Goal: Information Seeking & Learning: Learn about a topic

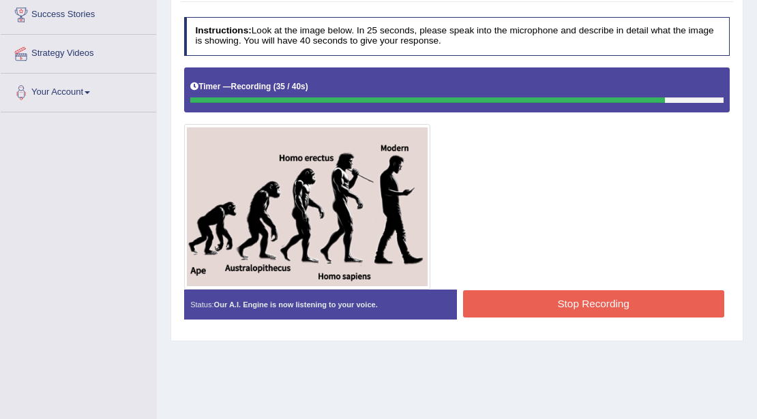
click at [509, 300] on button "Stop Recording" at bounding box center [593, 304] width 261 height 27
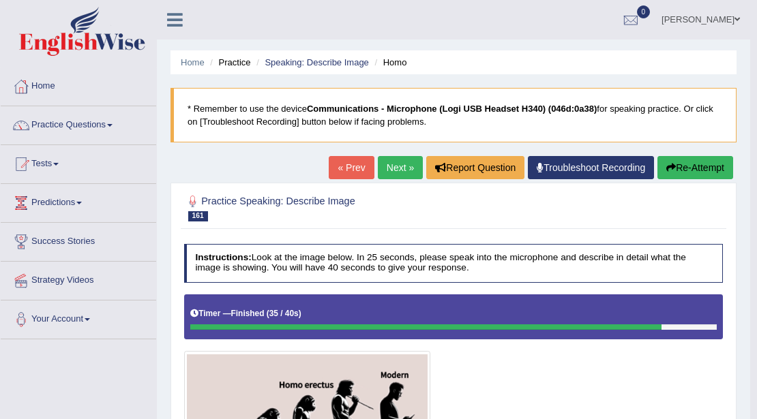
click at [401, 165] on link "Next »" at bounding box center [400, 167] width 45 height 23
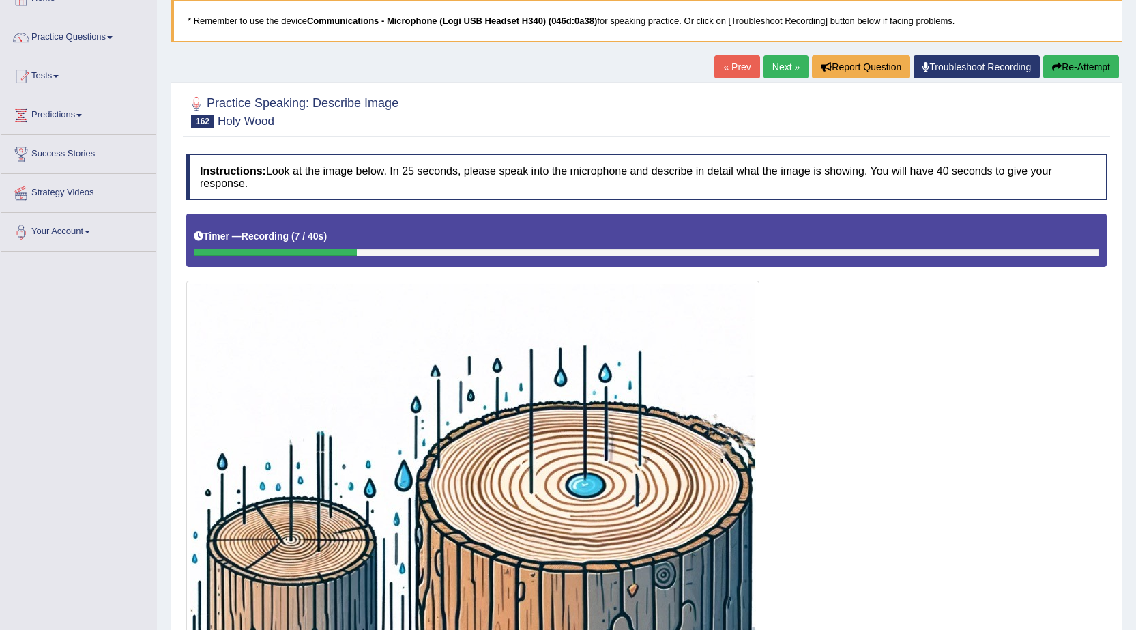
scroll to position [69, 0]
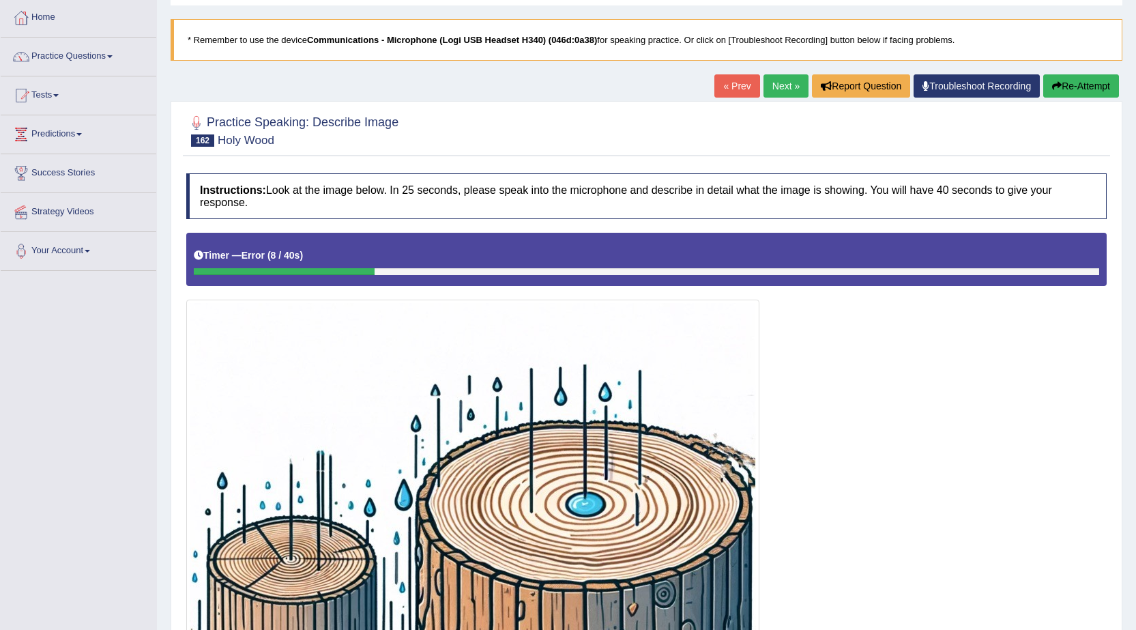
click at [756, 90] on button "Re-Attempt" at bounding box center [1081, 85] width 76 height 23
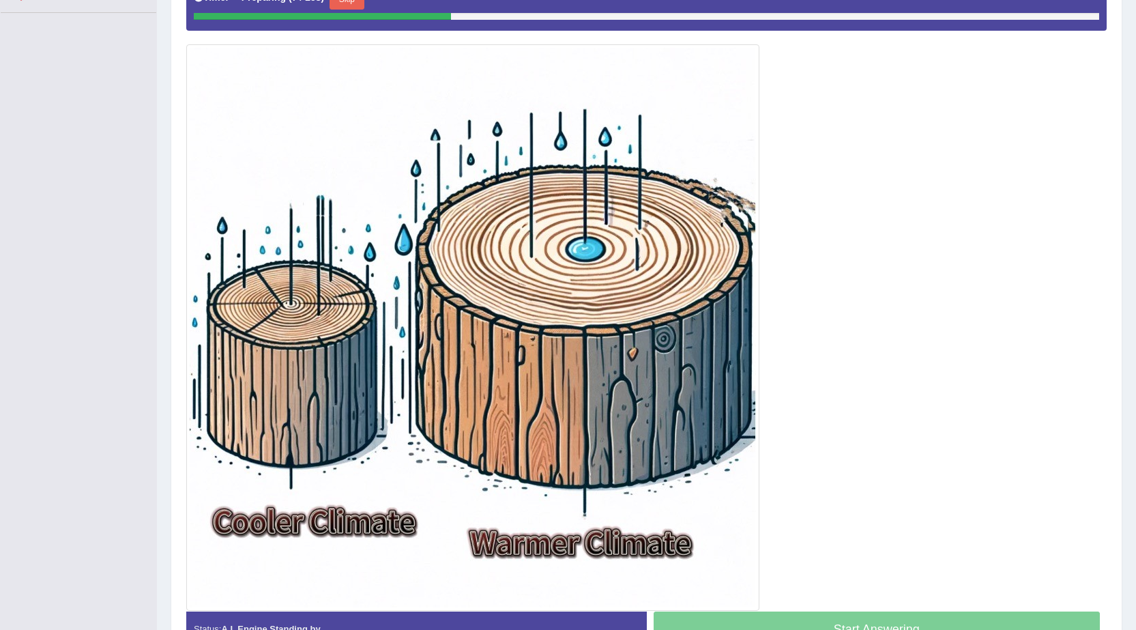
scroll to position [205, 0]
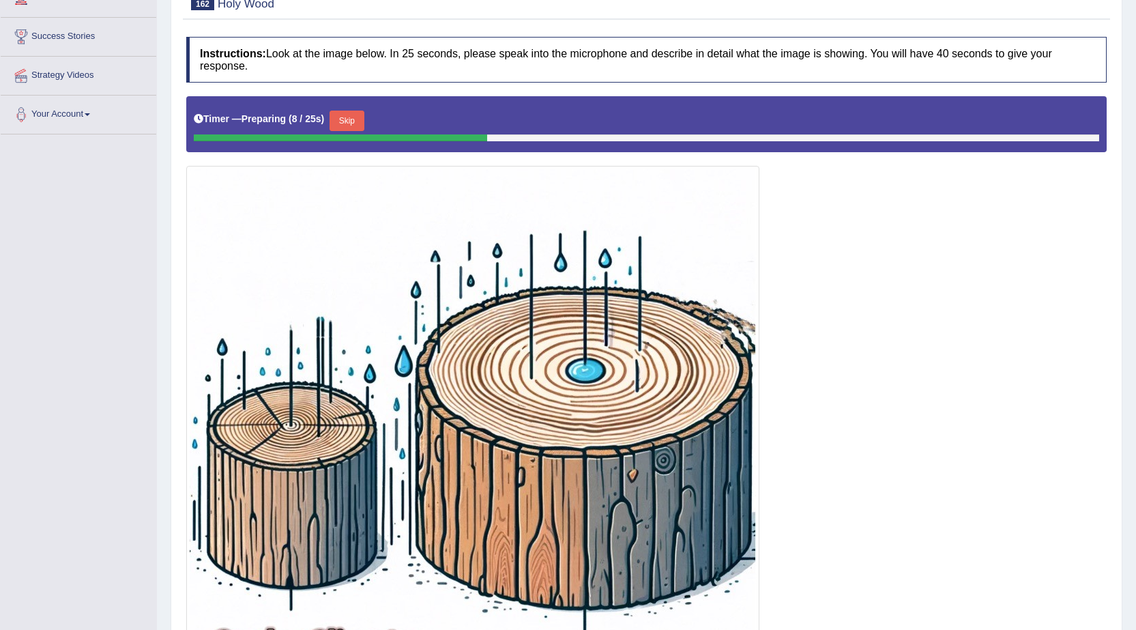
click at [353, 123] on button "Skip" at bounding box center [346, 120] width 34 height 20
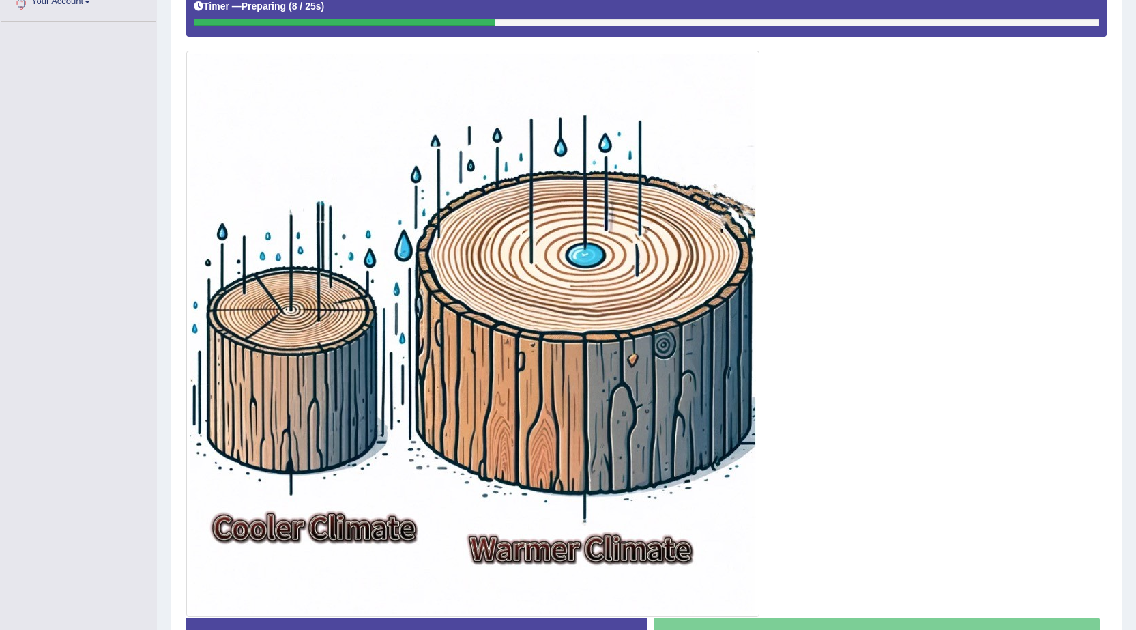
scroll to position [410, 0]
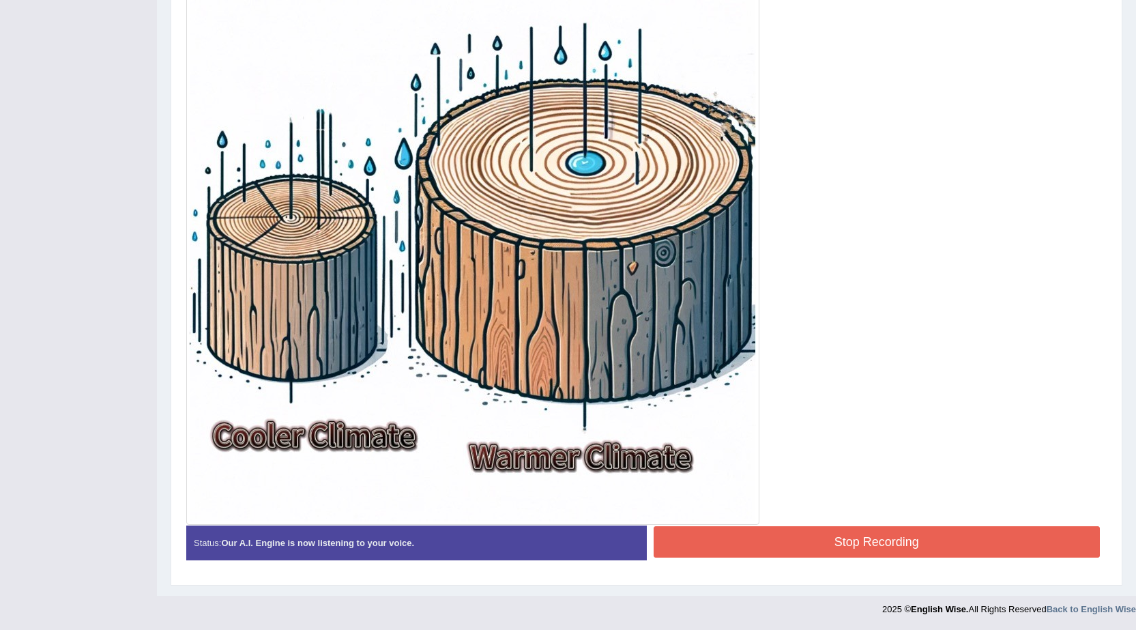
click at [815, 546] on button "Stop Recording" at bounding box center [876, 541] width 447 height 31
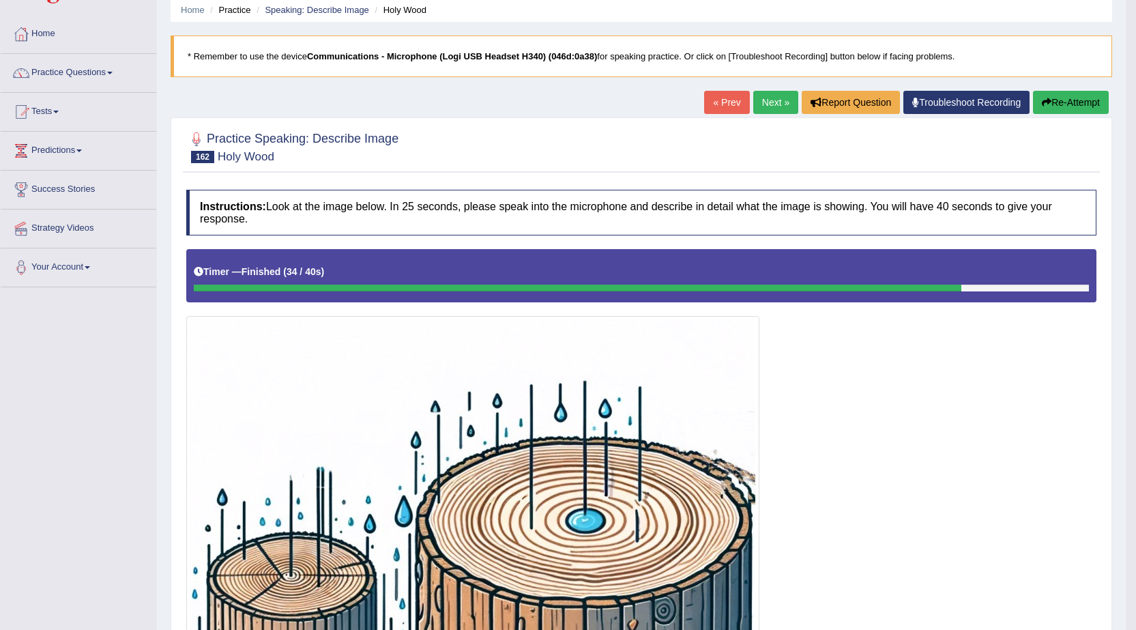
scroll to position [1, 0]
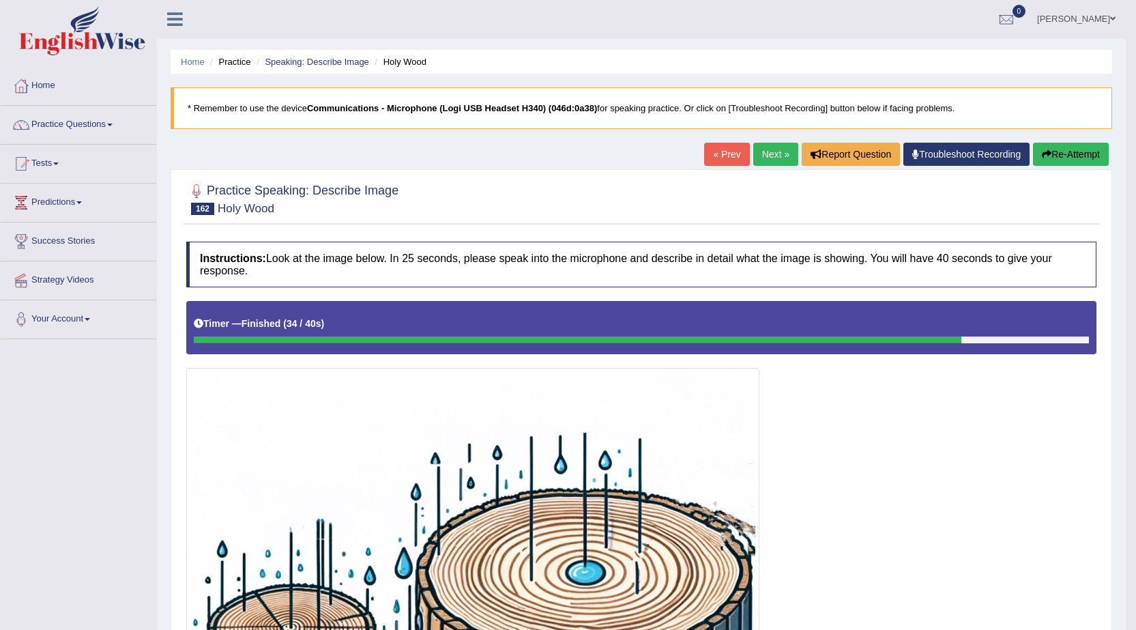
click at [754, 153] on link "Next »" at bounding box center [775, 154] width 45 height 23
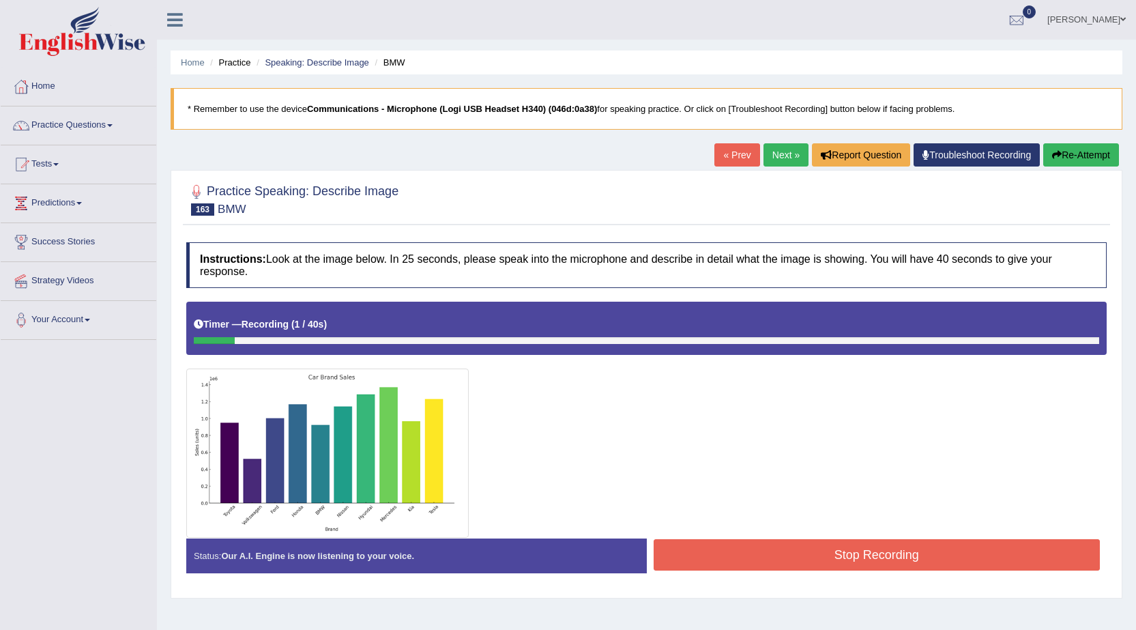
click at [1080, 162] on button "Re-Attempt" at bounding box center [1081, 154] width 76 height 23
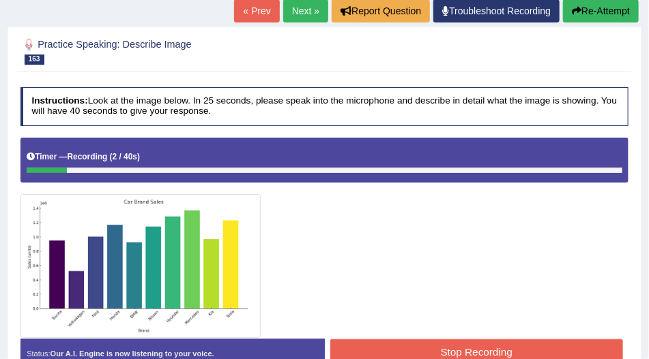
scroll to position [95, 0]
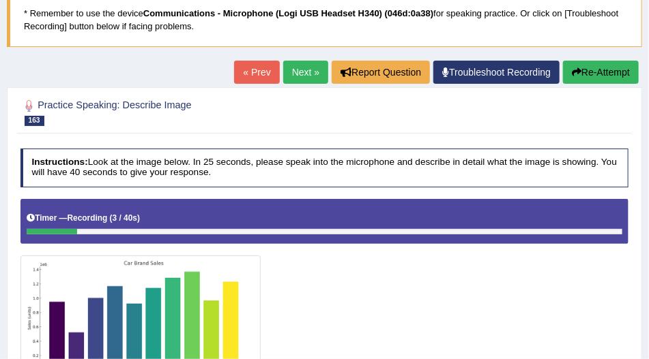
click at [587, 82] on button "Re-Attempt" at bounding box center [601, 72] width 76 height 23
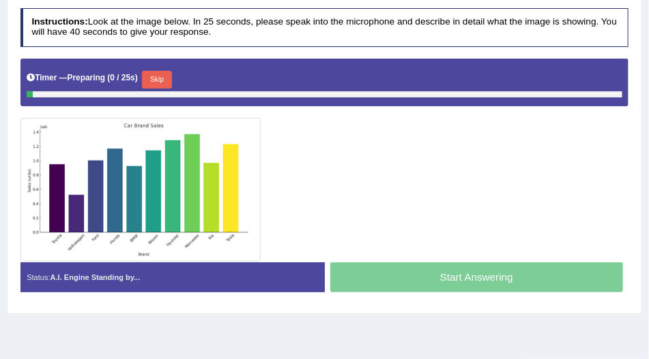
scroll to position [236, 0]
click at [160, 71] on button "Skip" at bounding box center [156, 80] width 29 height 18
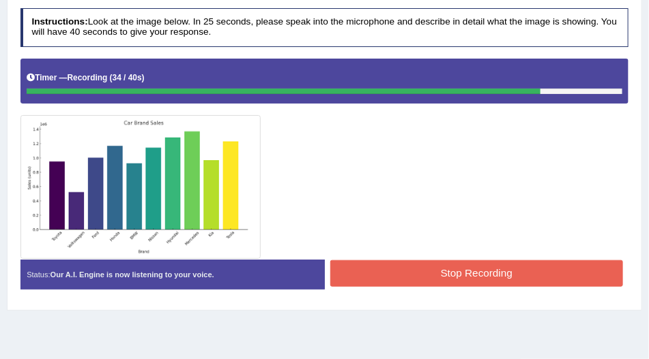
click at [353, 269] on button "Stop Recording" at bounding box center [476, 274] width 293 height 27
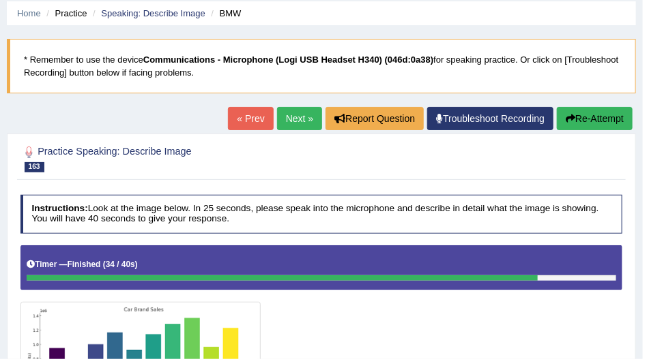
scroll to position [42, 0]
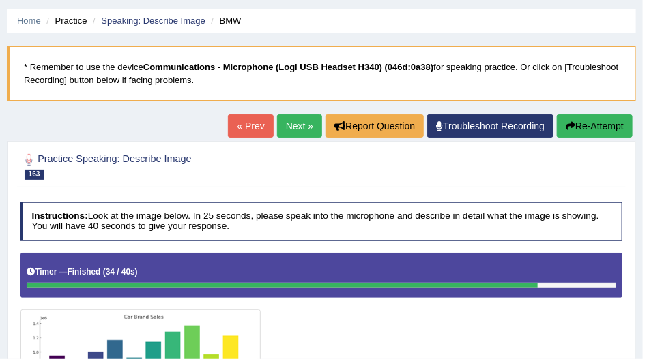
click at [308, 126] on link "Next »" at bounding box center [299, 126] width 45 height 23
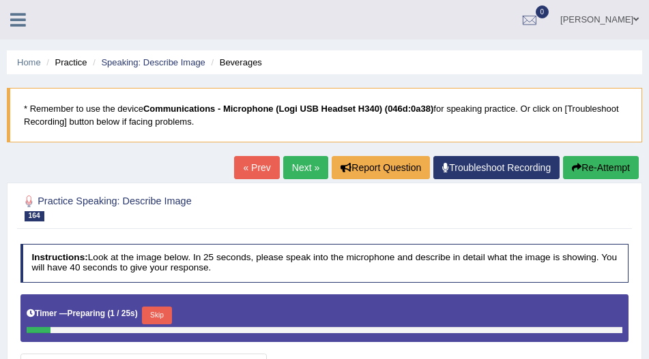
click at [168, 307] on button "Skip" at bounding box center [156, 316] width 29 height 18
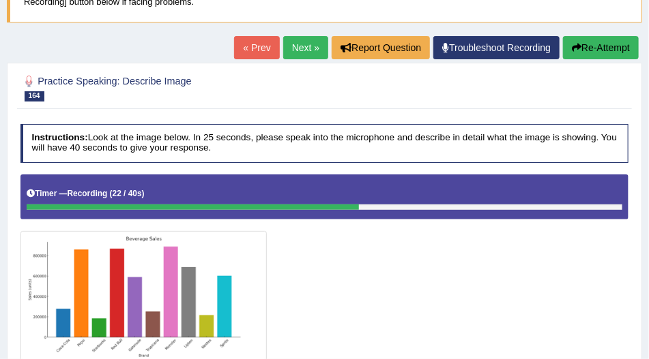
scroll to position [117, 0]
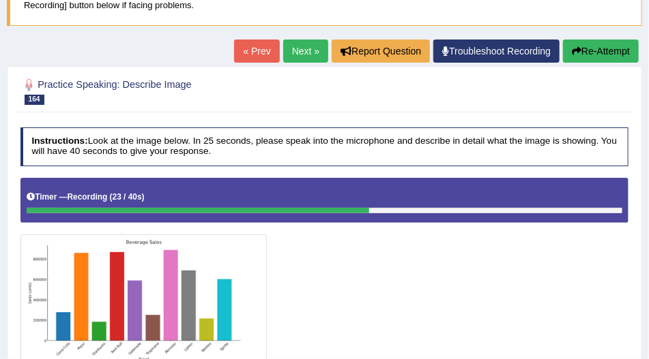
click at [599, 55] on button "Re-Attempt" at bounding box center [601, 51] width 76 height 23
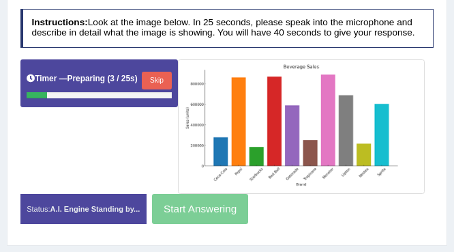
scroll to position [246, 0]
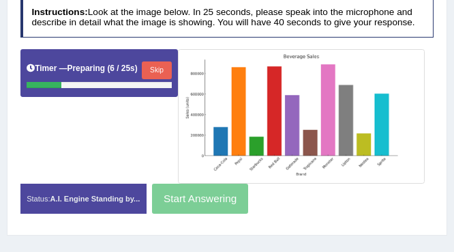
click at [162, 72] on button "Skip" at bounding box center [156, 70] width 29 height 18
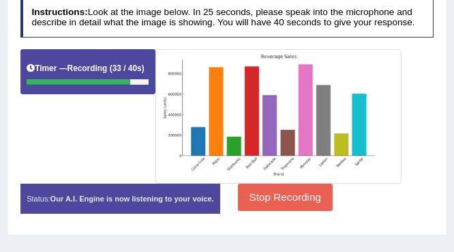
click at [296, 196] on button "Stop Recording" at bounding box center [285, 196] width 95 height 27
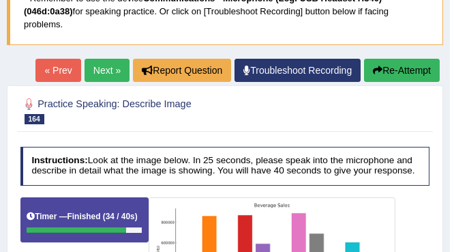
scroll to position [109, 0]
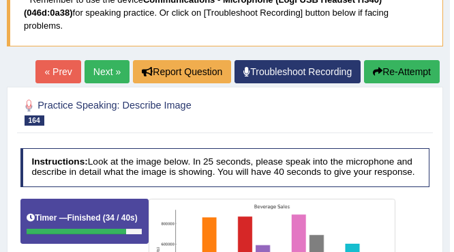
click at [117, 74] on link "Next »" at bounding box center [107, 71] width 45 height 23
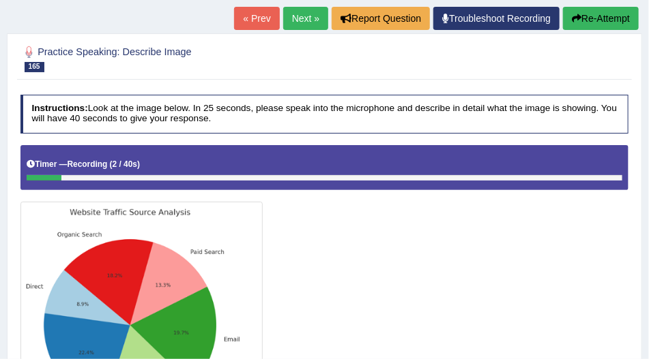
scroll to position [144, 0]
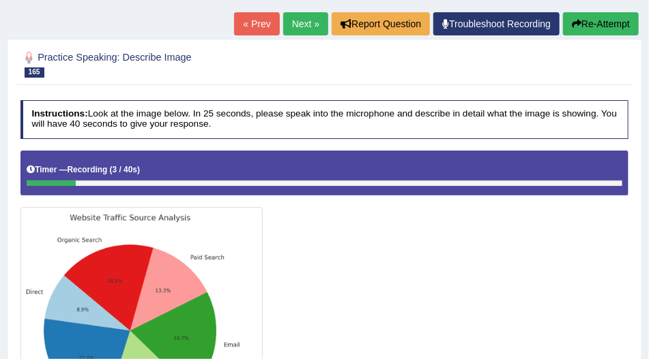
click at [454, 26] on icon "button" at bounding box center [577, 24] width 10 height 10
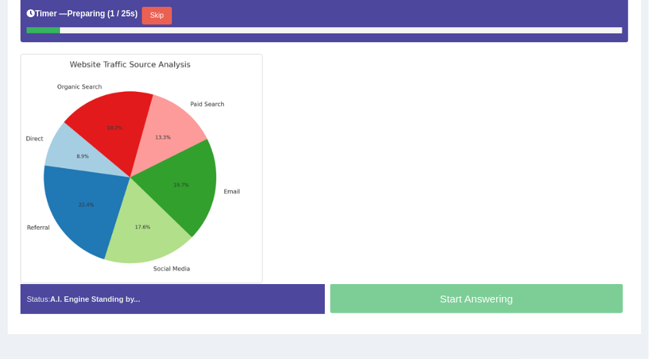
click at [155, 9] on button "Skip" at bounding box center [156, 16] width 29 height 18
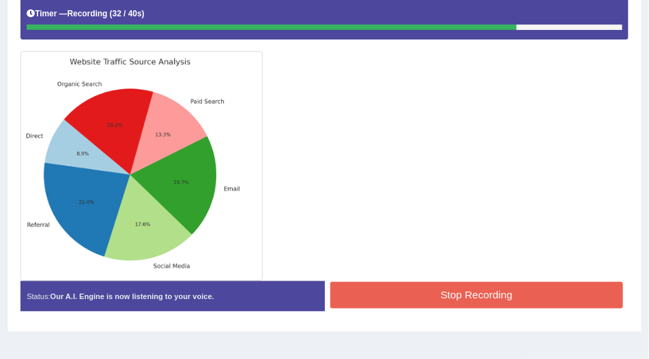
click at [355, 285] on button "Stop Recording" at bounding box center [476, 295] width 293 height 27
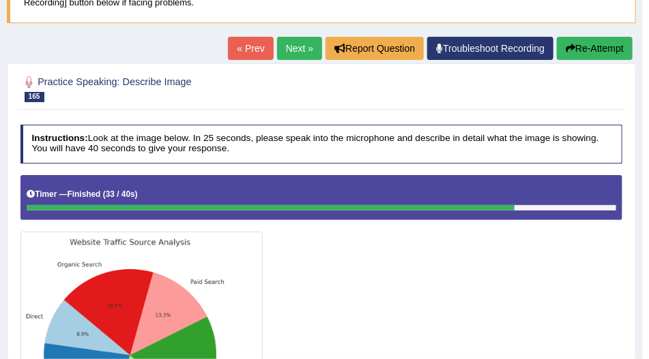
scroll to position [105, 0]
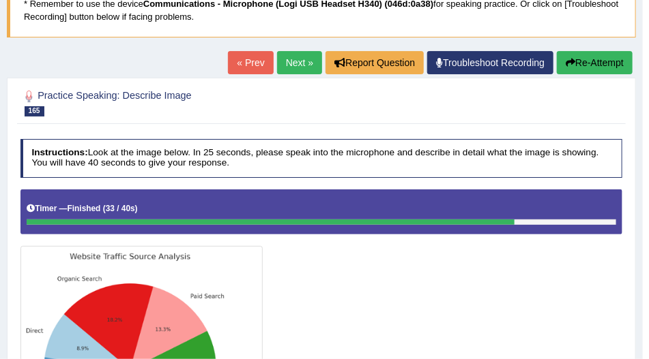
click at [299, 66] on link "Next »" at bounding box center [299, 62] width 45 height 23
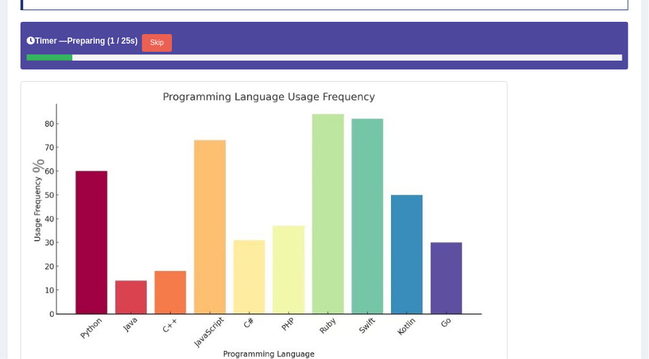
click at [153, 41] on button "Skip" at bounding box center [156, 43] width 29 height 18
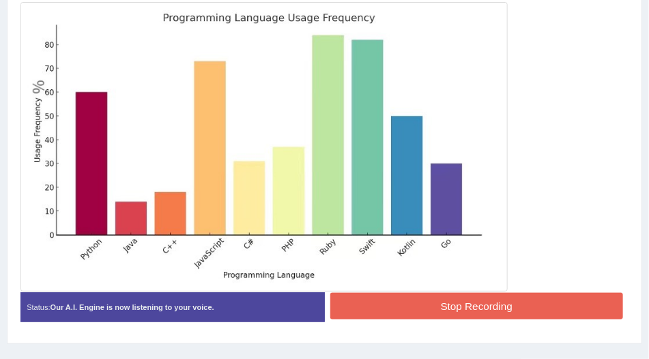
scroll to position [351, 0]
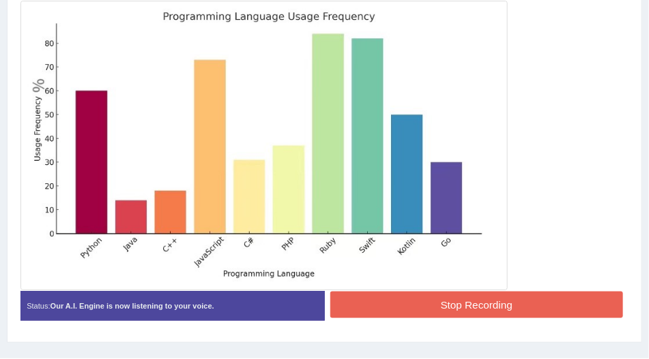
click at [389, 301] on button "Stop Recording" at bounding box center [476, 305] width 293 height 27
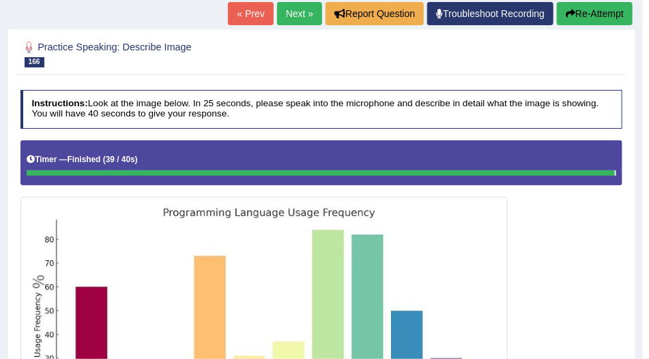
scroll to position [117, 0]
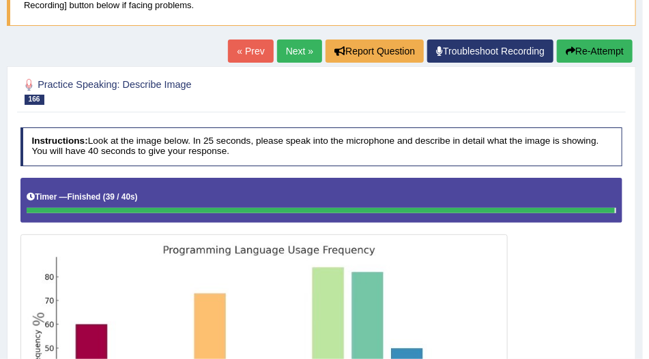
click at [295, 55] on link "Next »" at bounding box center [299, 51] width 45 height 23
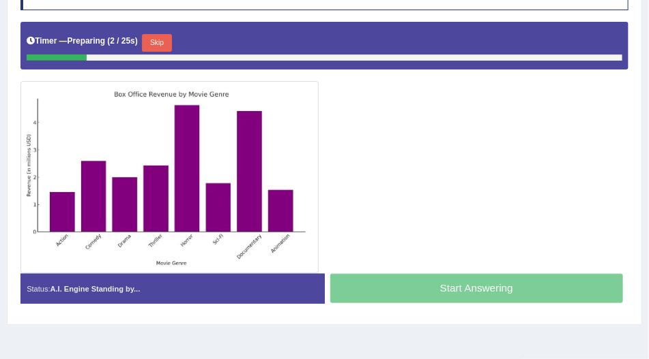
click at [168, 40] on button "Skip" at bounding box center [156, 43] width 29 height 18
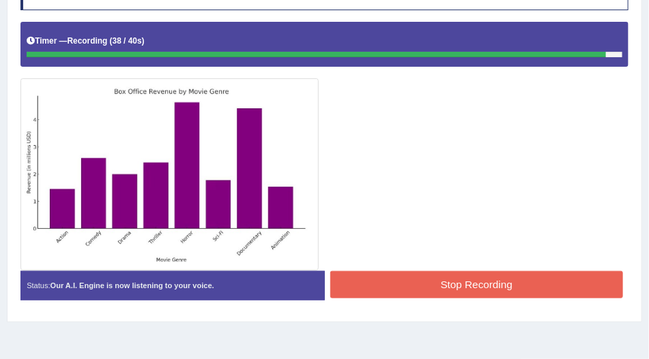
click at [355, 277] on button "Stop Recording" at bounding box center [476, 284] width 293 height 27
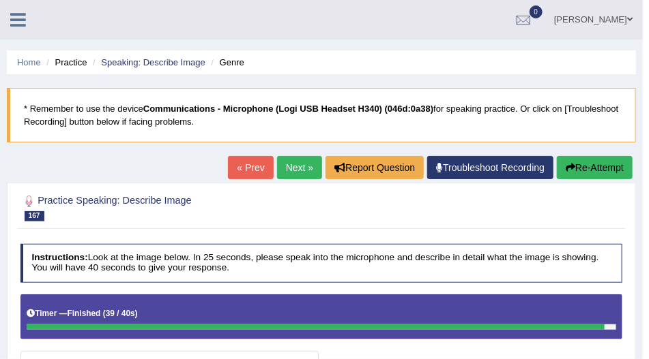
click at [296, 164] on link "Next »" at bounding box center [299, 167] width 45 height 23
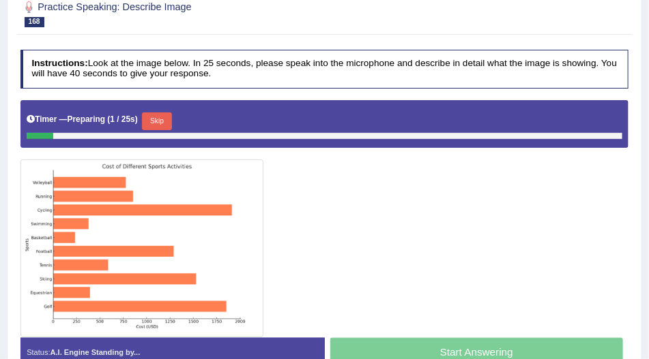
click at [160, 116] on button "Skip" at bounding box center [156, 122] width 29 height 18
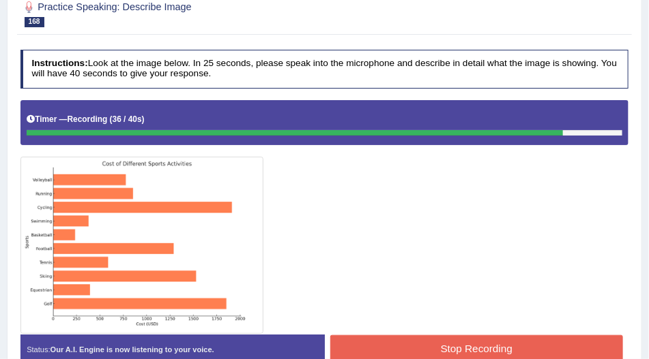
click at [346, 347] on button "Stop Recording" at bounding box center [476, 349] width 293 height 27
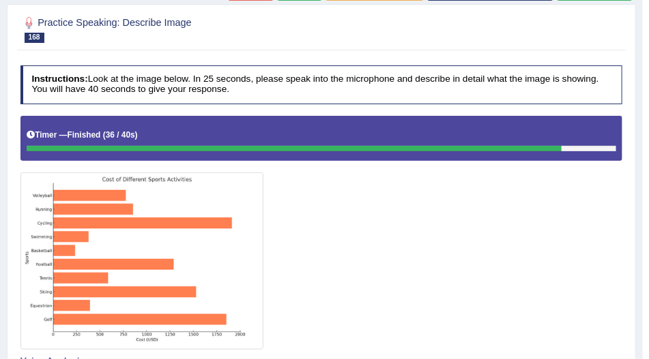
scroll to position [78, 0]
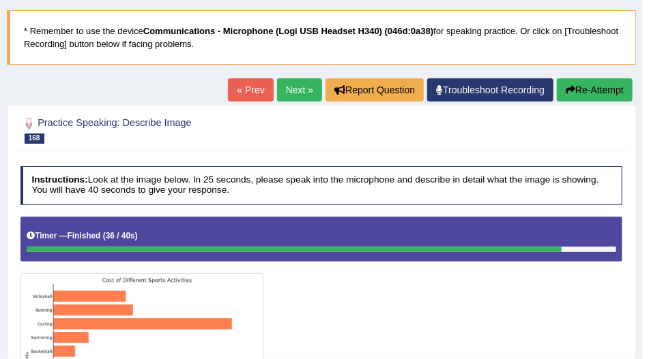
click at [303, 86] on link "Next »" at bounding box center [299, 89] width 45 height 23
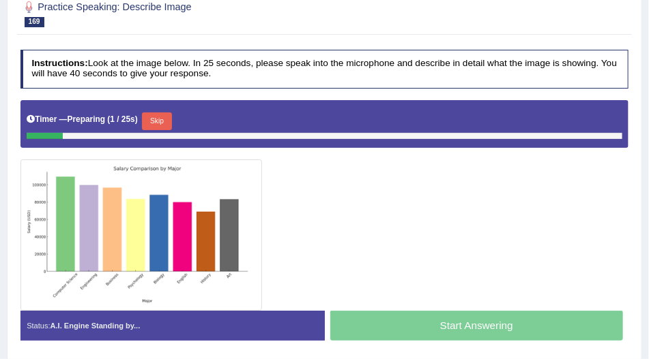
click at [157, 120] on button "Skip" at bounding box center [156, 122] width 29 height 18
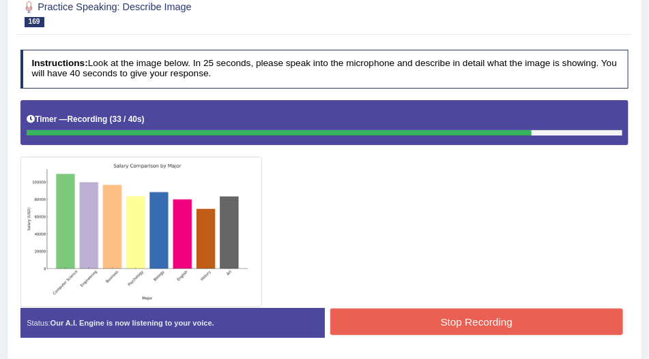
click at [374, 314] on button "Stop Recording" at bounding box center [476, 322] width 293 height 27
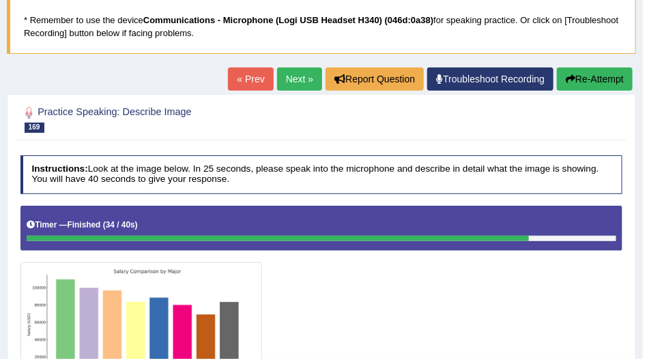
scroll to position [78, 0]
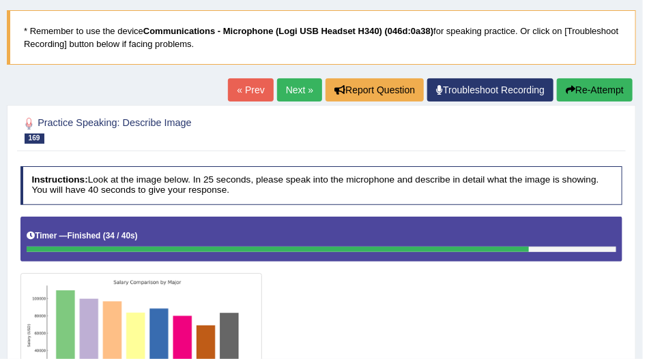
click at [280, 89] on link "Next »" at bounding box center [299, 89] width 45 height 23
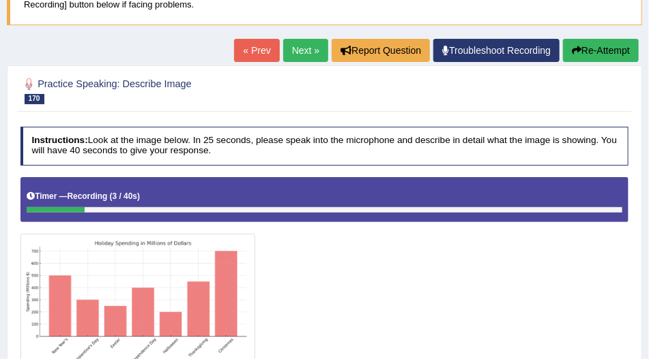
scroll to position [117, 0]
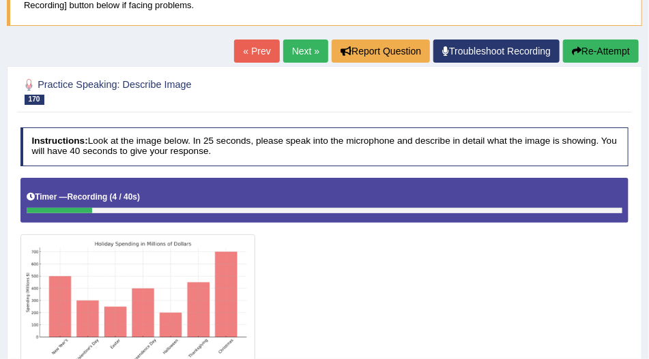
click at [598, 40] on button "Re-Attempt" at bounding box center [601, 51] width 76 height 23
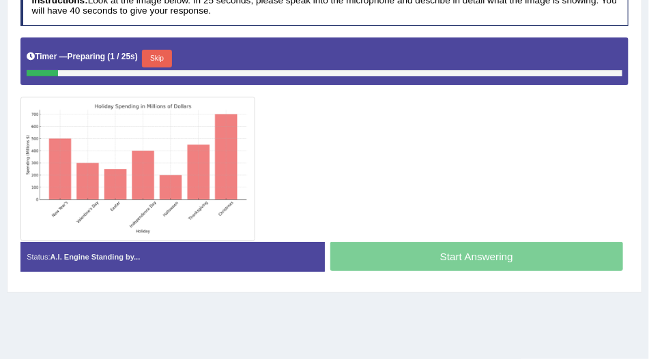
click at [154, 58] on button "Skip" at bounding box center [156, 59] width 29 height 18
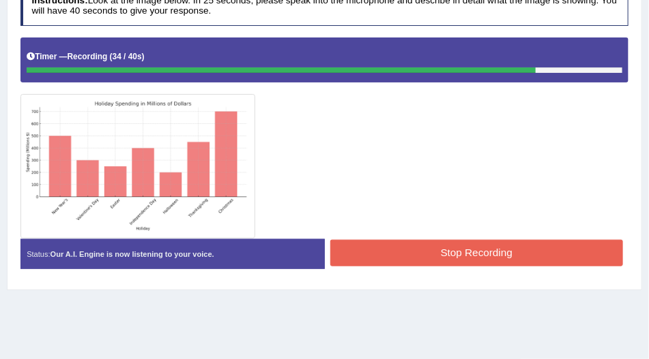
click at [372, 249] on button "Stop Recording" at bounding box center [476, 253] width 293 height 27
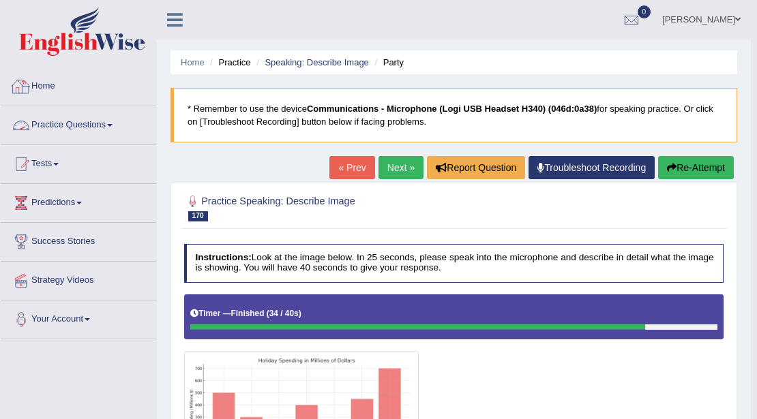
click at [65, 121] on link "Practice Questions" at bounding box center [79, 123] width 156 height 34
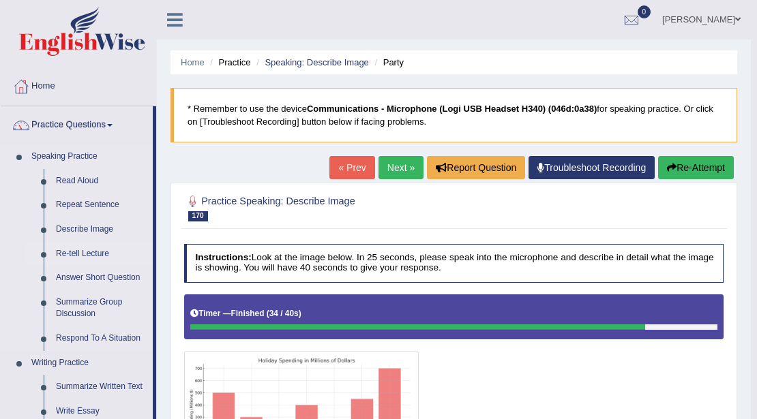
click at [75, 255] on link "Re-tell Lecture" at bounding box center [101, 254] width 103 height 25
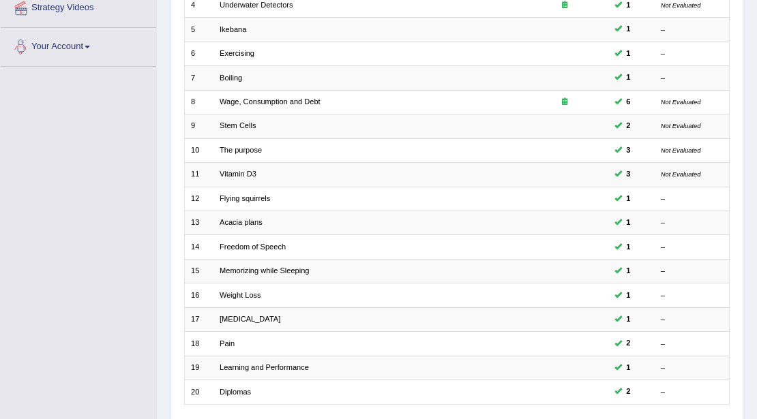
scroll to position [363, 0]
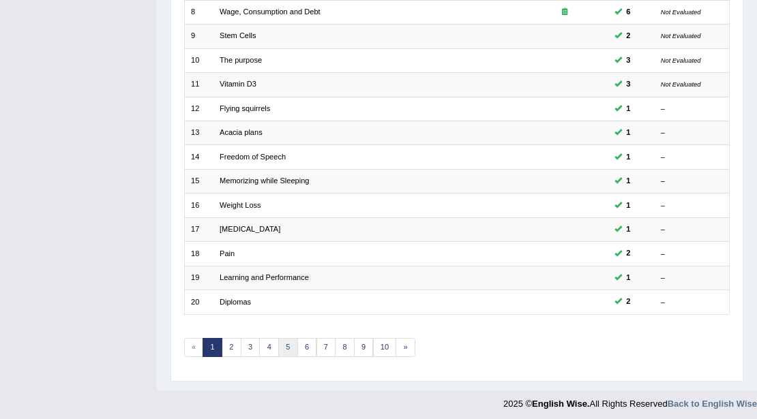
click at [284, 340] on link "5" at bounding box center [288, 347] width 20 height 19
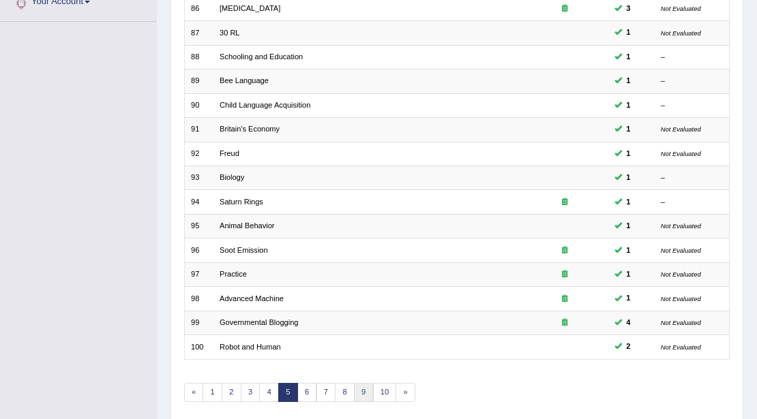
click at [365, 385] on link "9" at bounding box center [364, 392] width 20 height 19
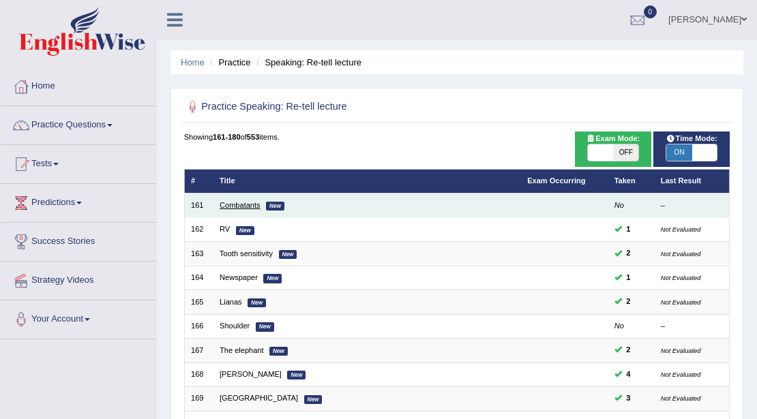
click at [238, 203] on link "Combatants" at bounding box center [240, 205] width 41 height 8
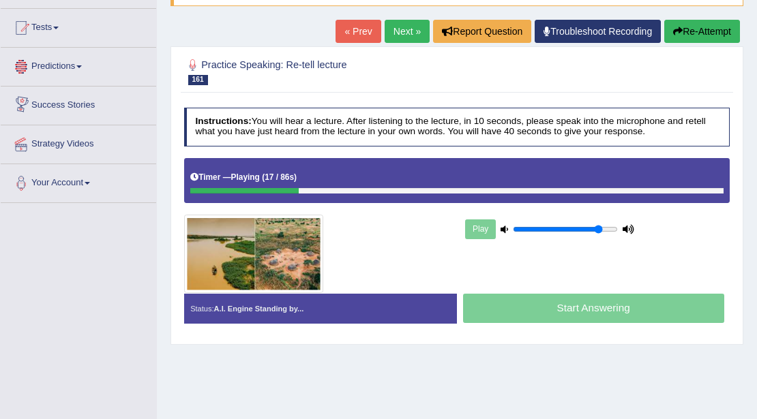
scroll to position [136, 0]
click at [696, 33] on button "Re-Attempt" at bounding box center [702, 31] width 76 height 23
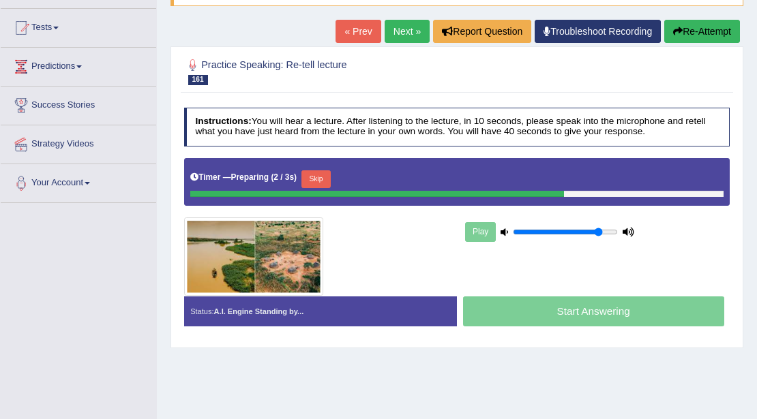
click at [326, 177] on button "Skip" at bounding box center [315, 180] width 29 height 18
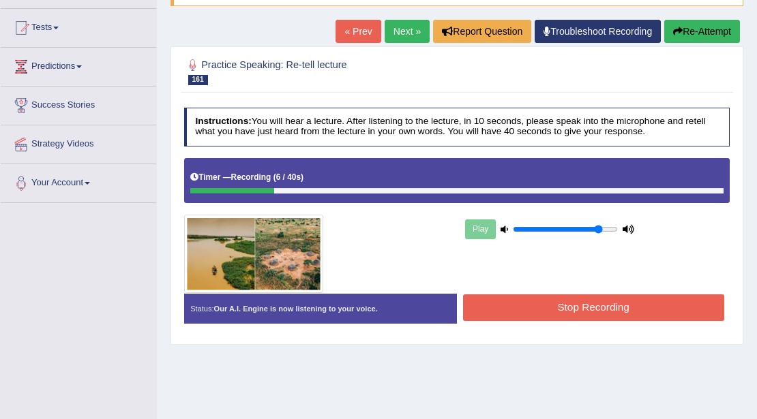
click at [699, 31] on button "Re-Attempt" at bounding box center [702, 31] width 76 height 23
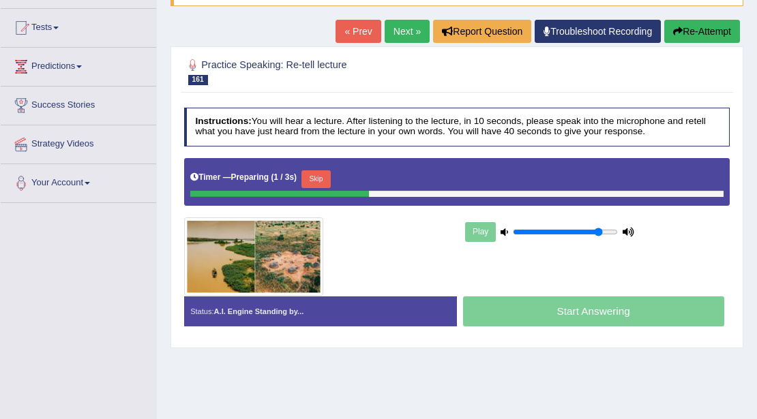
click at [320, 175] on button "Skip" at bounding box center [315, 180] width 29 height 18
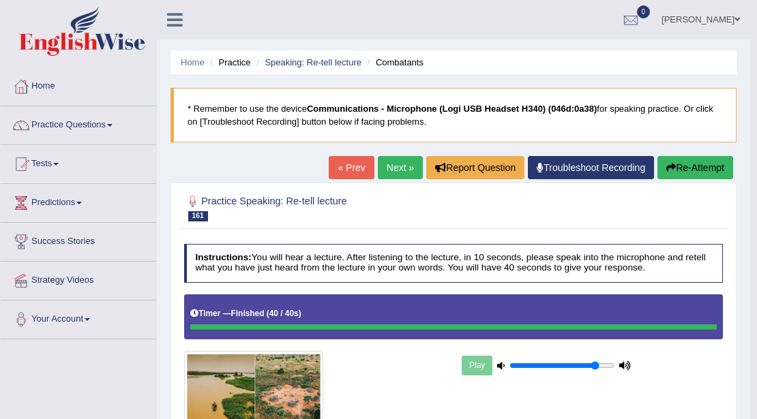
click at [399, 170] on link "Next »" at bounding box center [400, 167] width 45 height 23
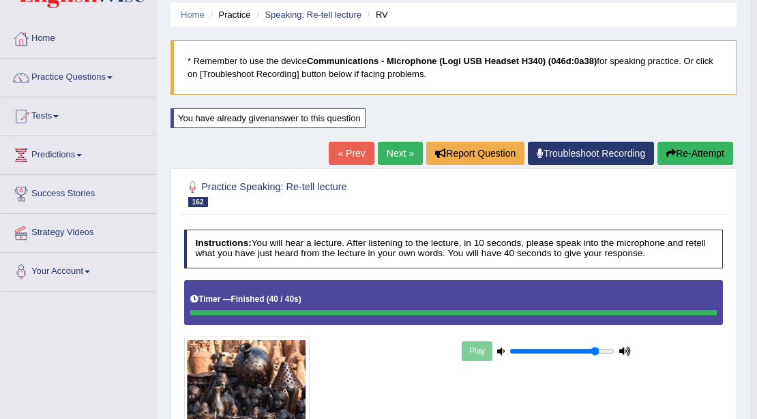
scroll to position [45, 0]
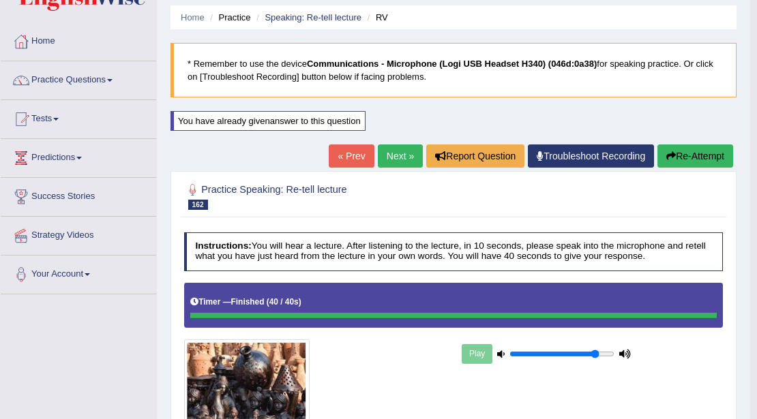
click at [677, 156] on button "Re-Attempt" at bounding box center [696, 156] width 76 height 23
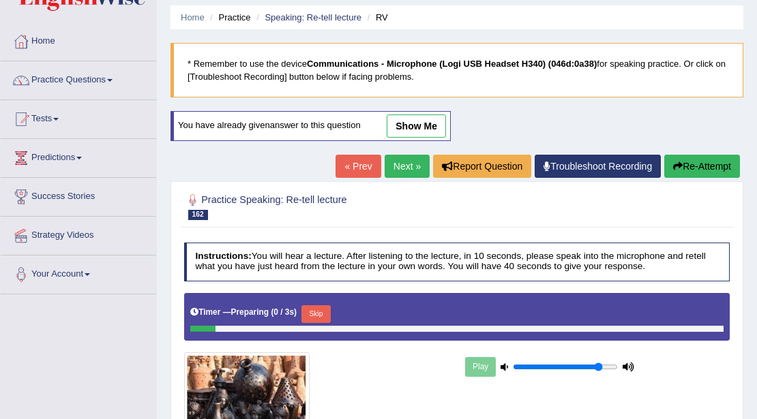
click at [319, 313] on button "Skip" at bounding box center [315, 315] width 29 height 18
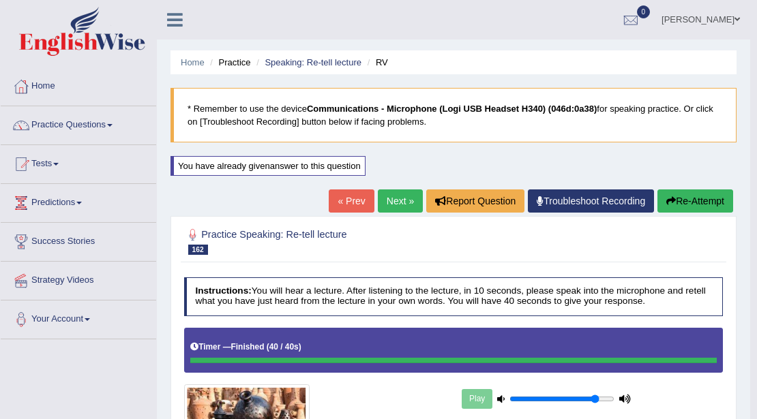
click at [400, 206] on link "Next »" at bounding box center [400, 201] width 45 height 23
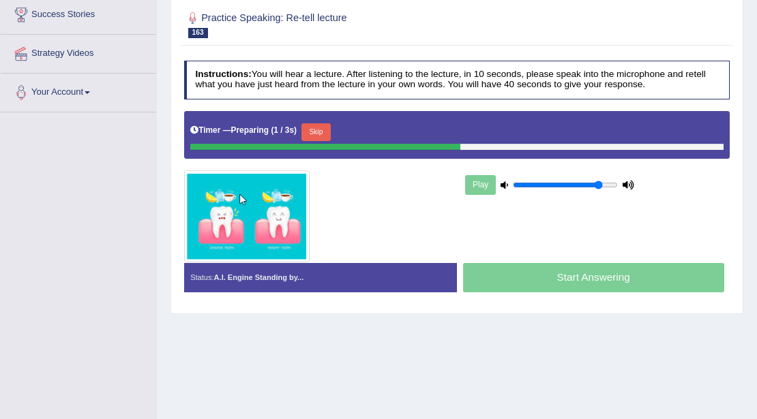
click at [329, 130] on button "Skip" at bounding box center [315, 132] width 29 height 18
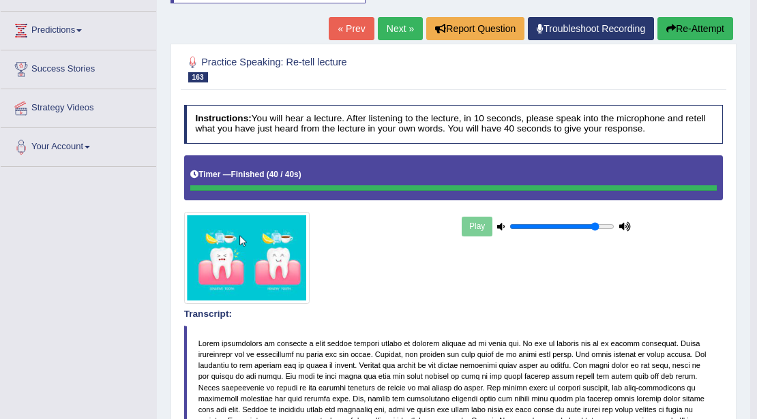
scroll to position [83, 0]
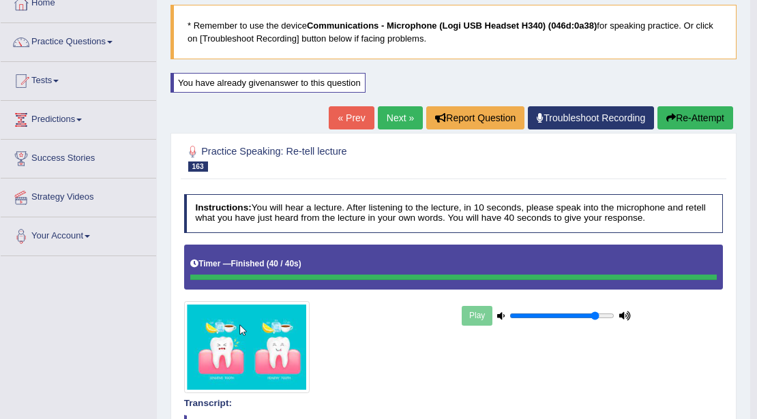
click at [396, 119] on link "Next »" at bounding box center [400, 117] width 45 height 23
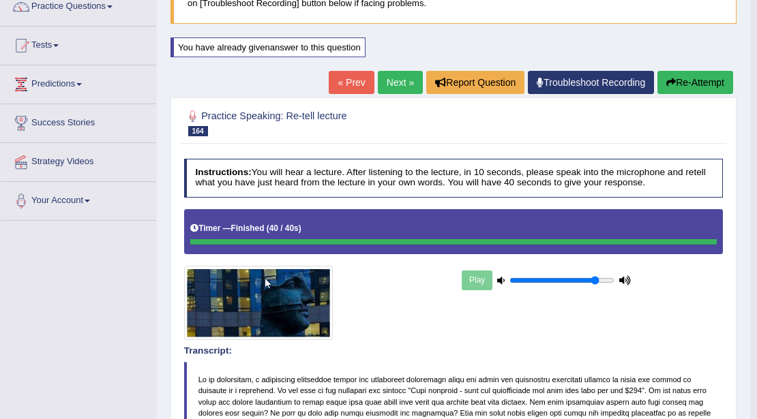
scroll to position [45, 0]
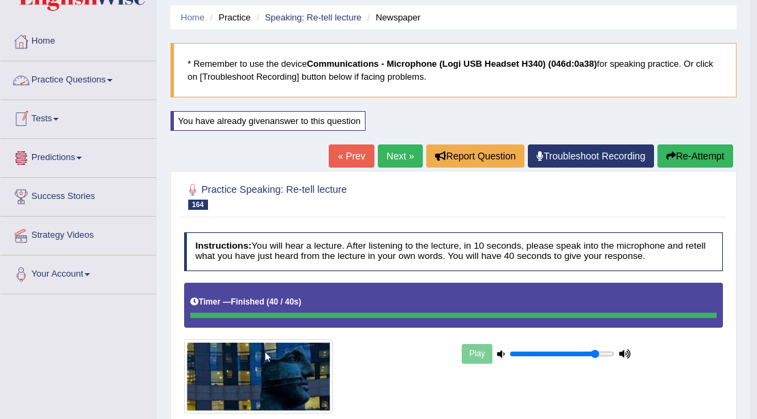
click at [63, 83] on link "Practice Questions" at bounding box center [79, 78] width 156 height 34
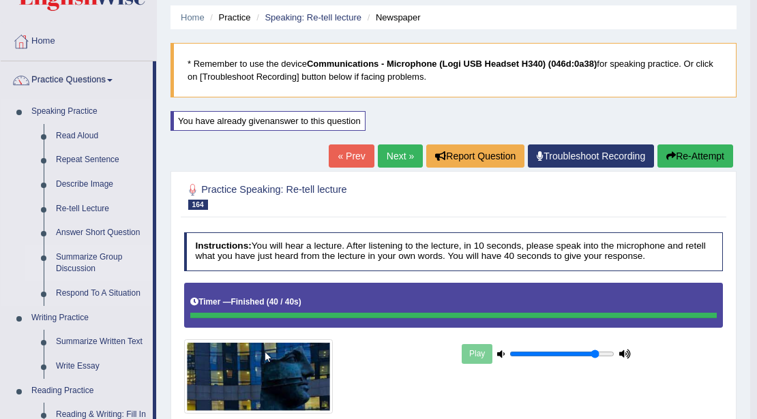
click at [93, 255] on link "Summarize Group Discussion" at bounding box center [101, 264] width 103 height 36
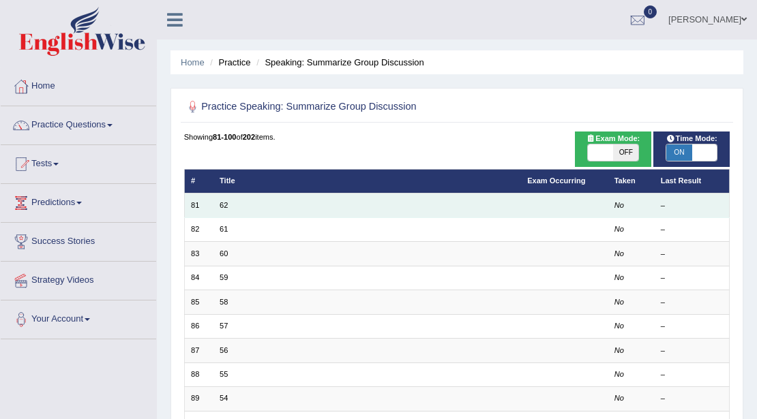
click at [222, 210] on td "62" at bounding box center [367, 206] width 308 height 24
click at [224, 207] on link "62" at bounding box center [224, 205] width 8 height 8
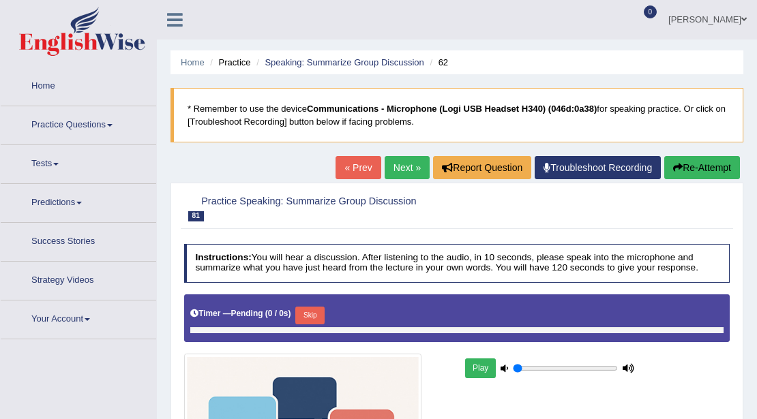
type input "0.85"
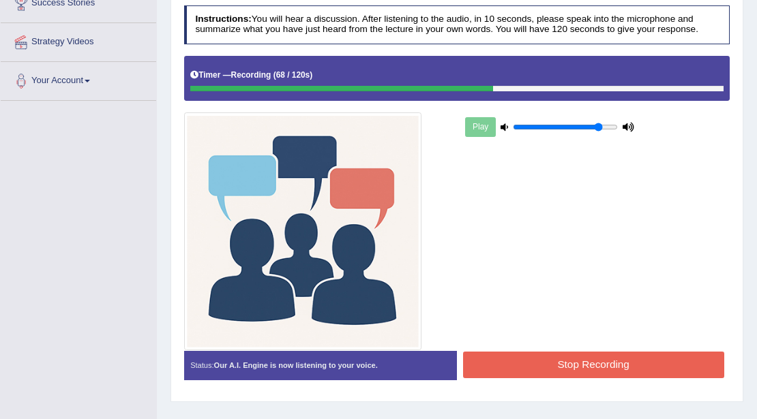
scroll to position [273, 0]
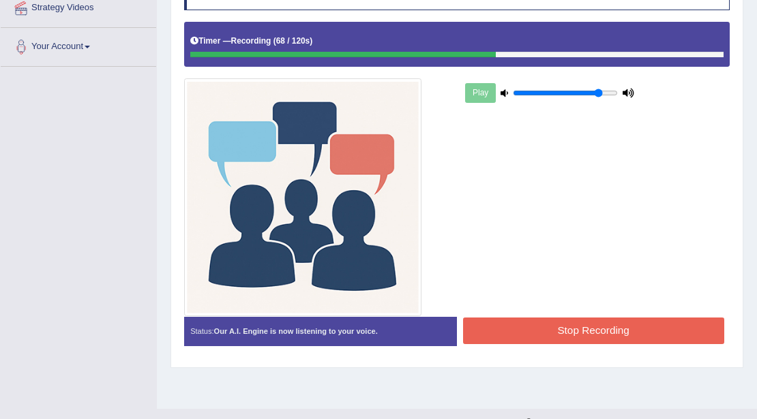
click at [537, 329] on button "Stop Recording" at bounding box center [593, 331] width 261 height 27
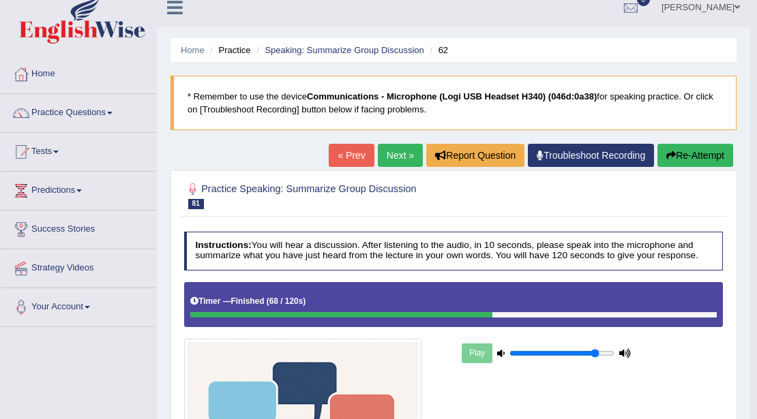
scroll to position [0, 0]
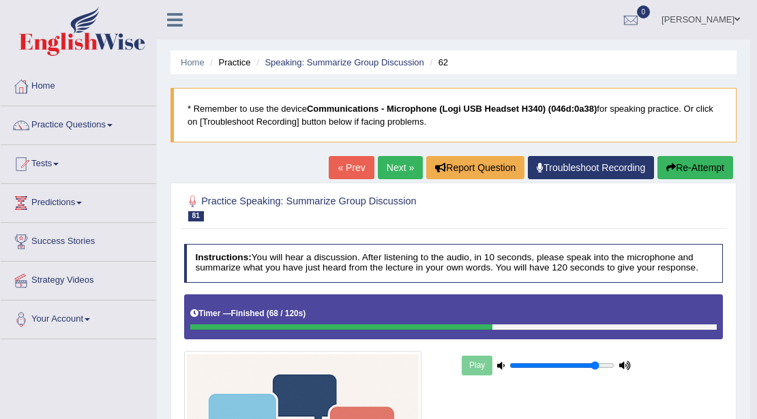
click at [402, 162] on link "Next »" at bounding box center [400, 167] width 45 height 23
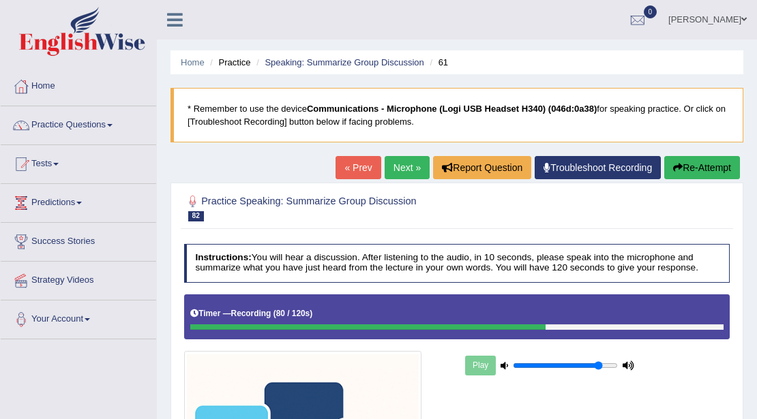
scroll to position [181, 0]
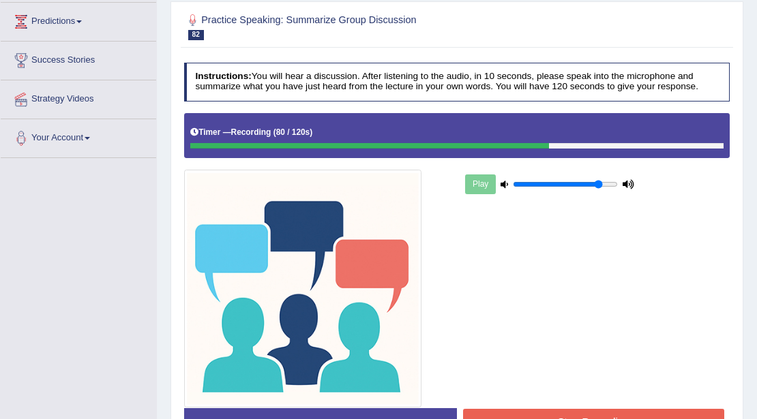
click at [533, 414] on button "Stop Recording" at bounding box center [593, 422] width 261 height 27
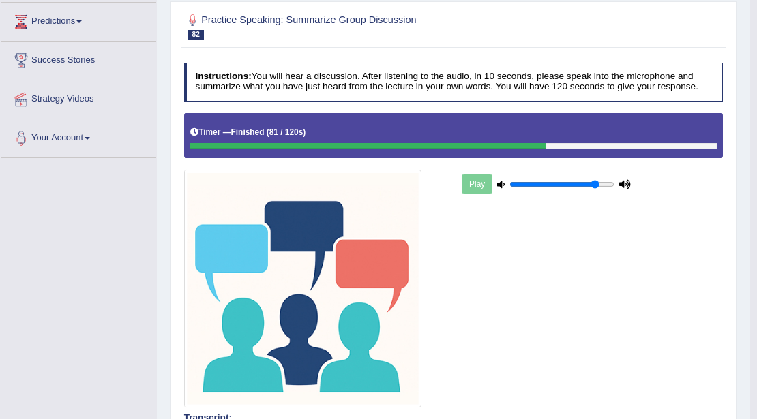
scroll to position [45, 0]
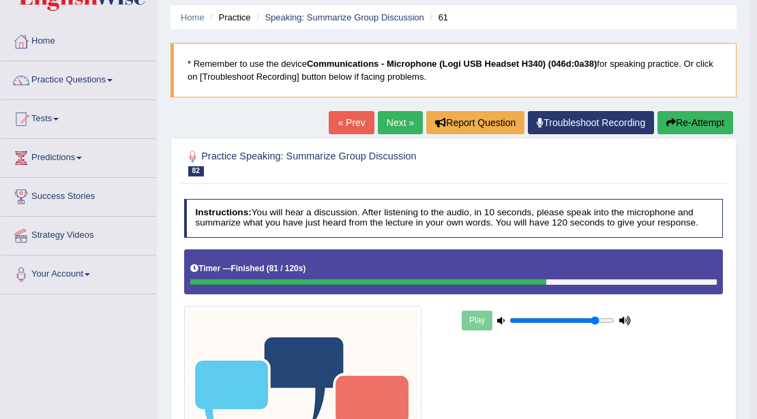
click at [401, 117] on link "Next »" at bounding box center [400, 122] width 45 height 23
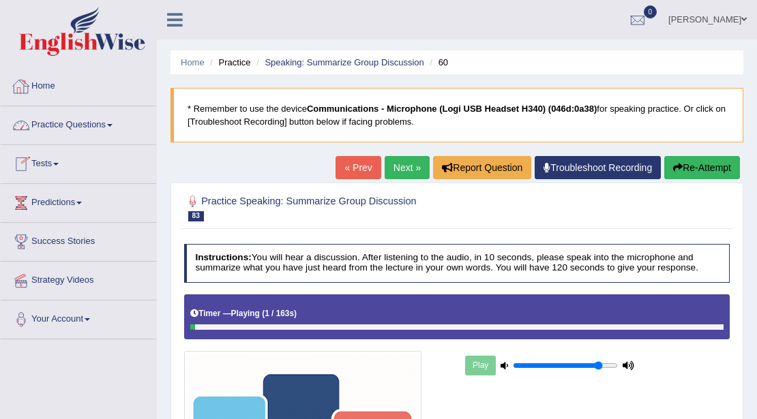
click at [80, 126] on link "Practice Questions" at bounding box center [79, 123] width 156 height 34
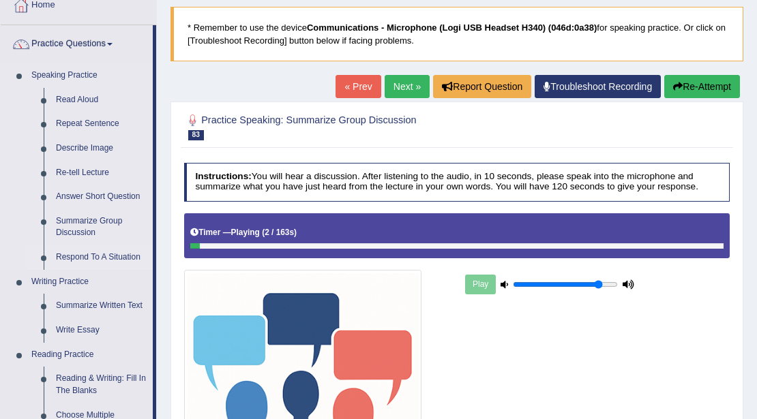
scroll to position [91, 0]
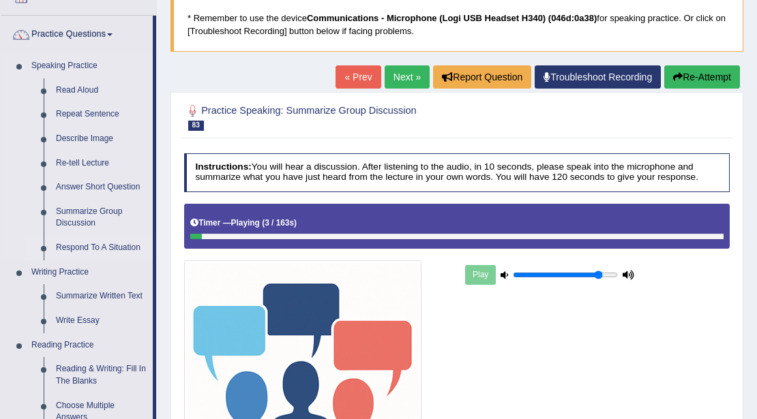
click at [91, 250] on link "Respond To A Situation" at bounding box center [101, 248] width 103 height 25
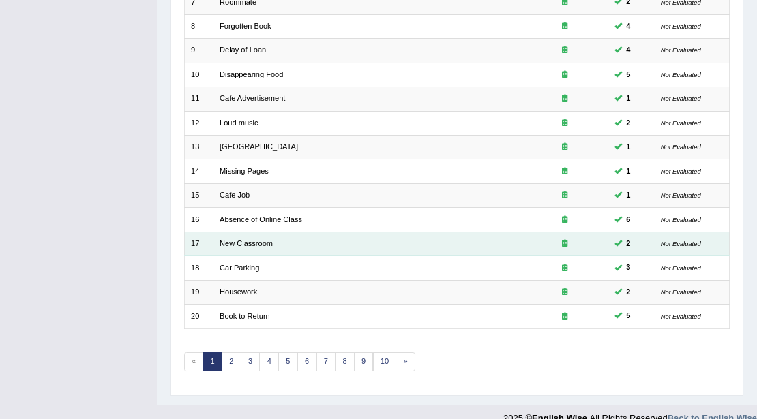
scroll to position [363, 0]
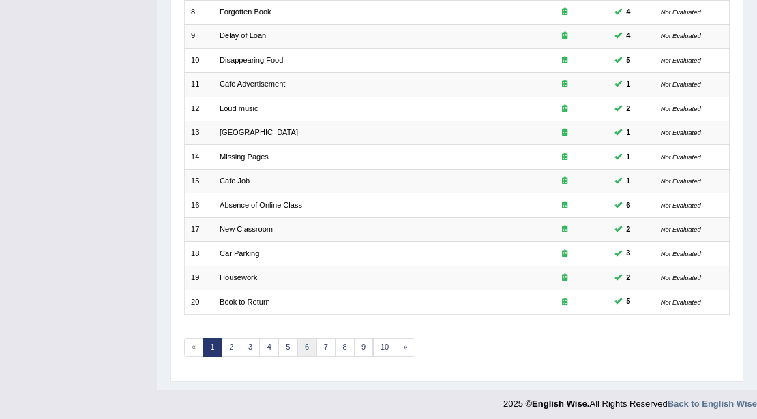
click at [300, 340] on link "6" at bounding box center [307, 347] width 20 height 19
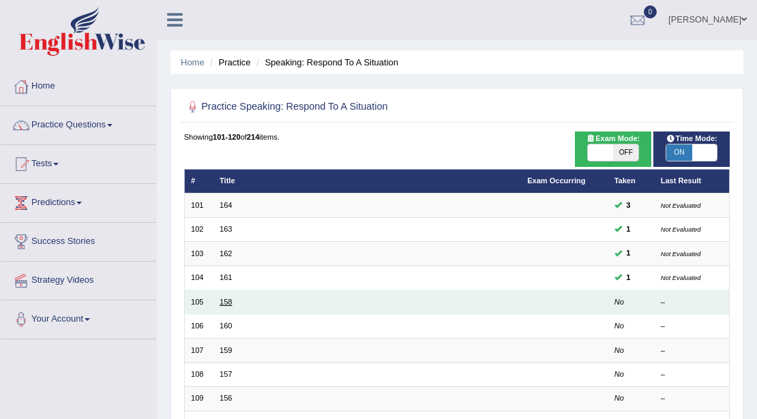
click at [228, 304] on link "158" at bounding box center [226, 302] width 12 height 8
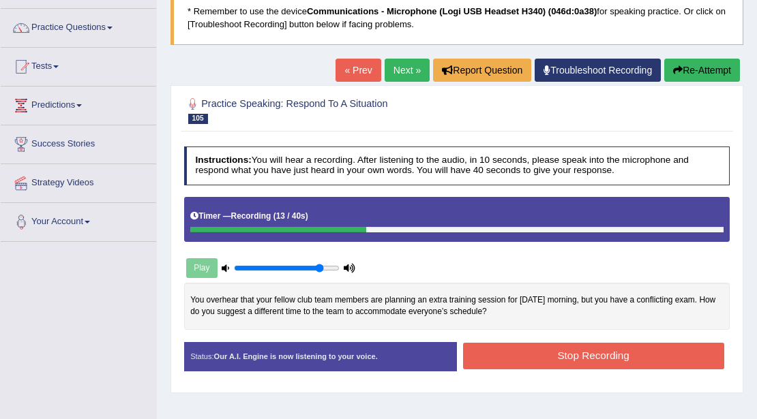
scroll to position [91, 0]
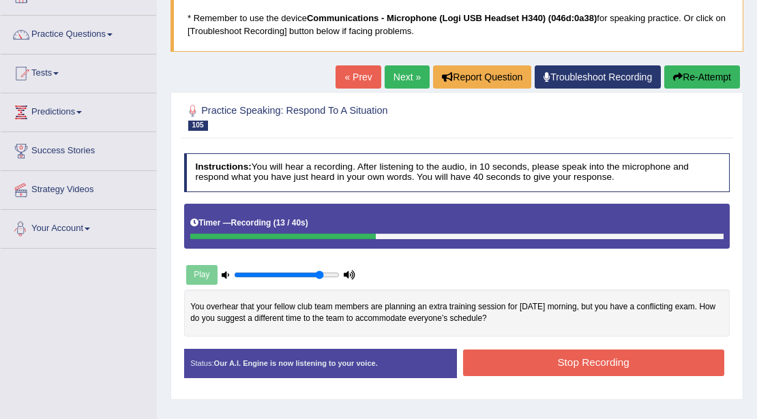
click at [734, 73] on button "Re-Attempt" at bounding box center [702, 76] width 76 height 23
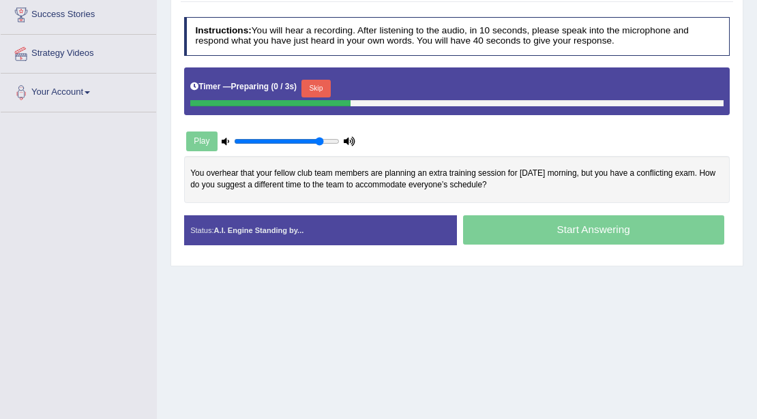
click at [325, 80] on button "Skip" at bounding box center [315, 89] width 29 height 18
click at [371, 89] on button "Skip" at bounding box center [371, 89] width 29 height 18
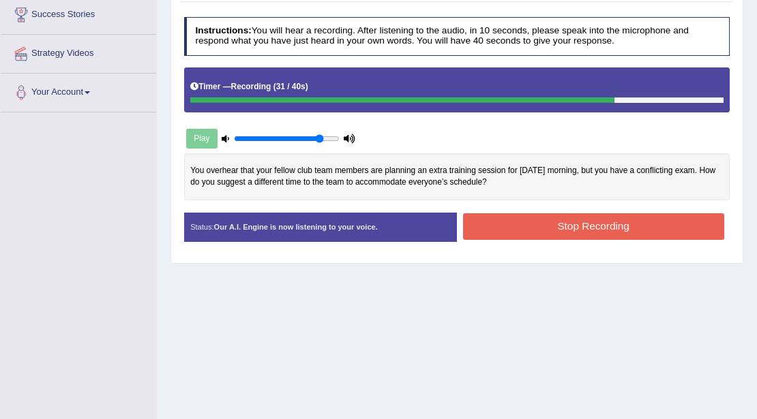
click at [487, 222] on button "Stop Recording" at bounding box center [593, 226] width 261 height 27
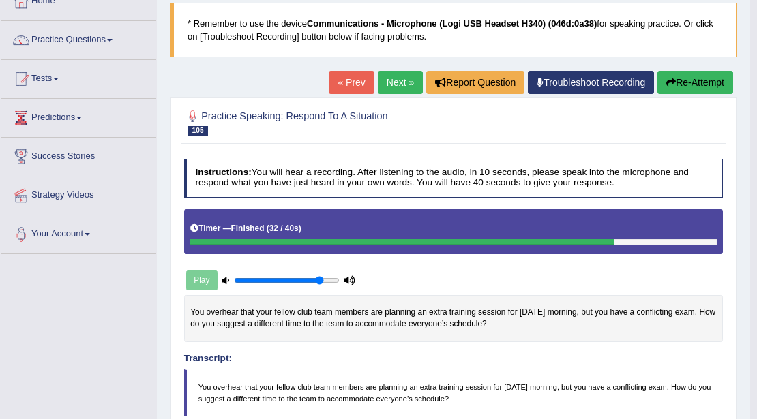
scroll to position [66, 0]
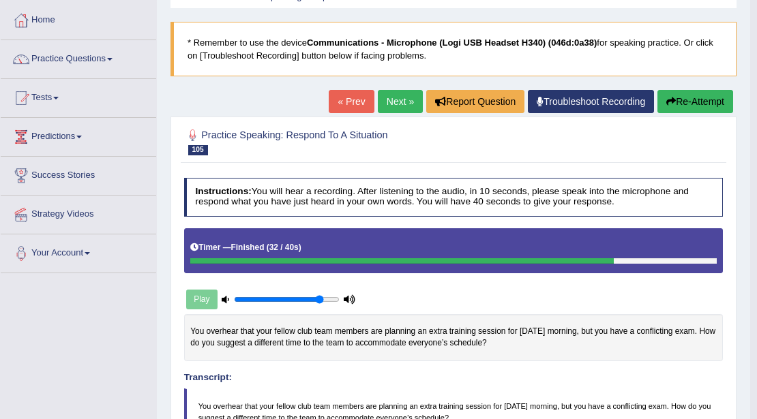
click at [404, 97] on link "Next »" at bounding box center [400, 101] width 45 height 23
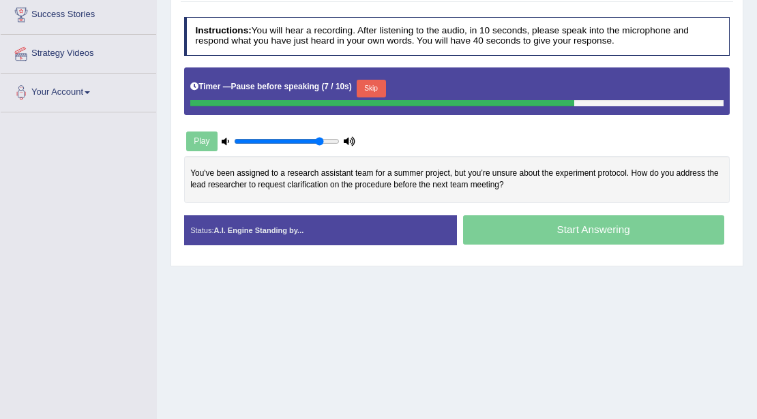
click at [376, 83] on button "Skip" at bounding box center [371, 89] width 29 height 18
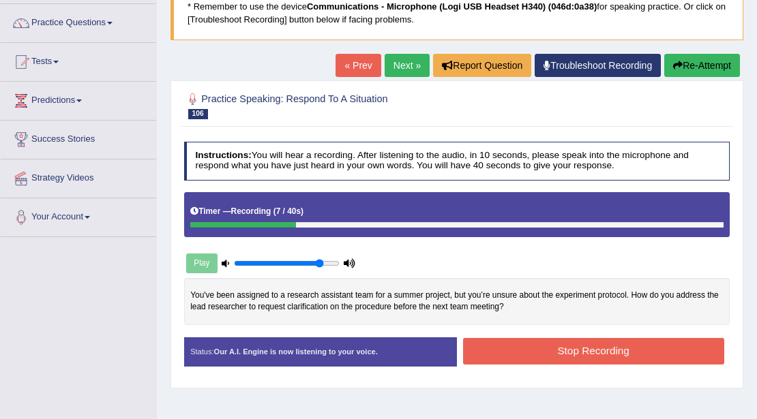
scroll to position [91, 0]
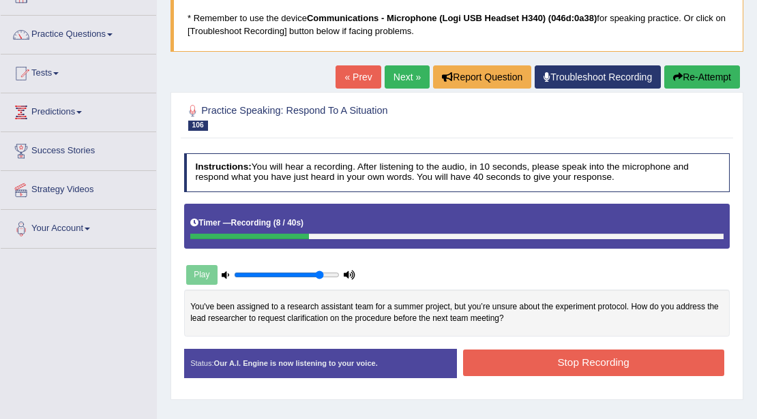
click at [707, 72] on button "Re-Attempt" at bounding box center [702, 76] width 76 height 23
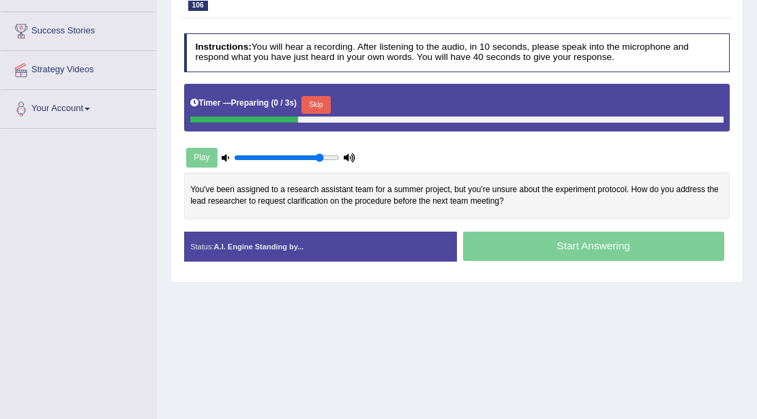
scroll to position [227, 0]
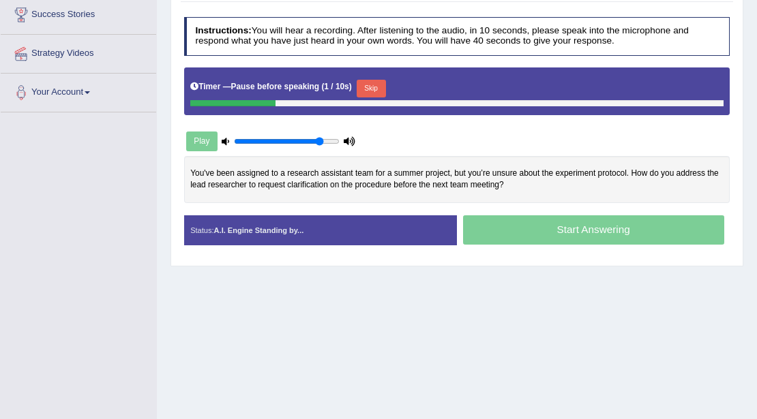
click at [373, 81] on button "Skip" at bounding box center [371, 89] width 29 height 18
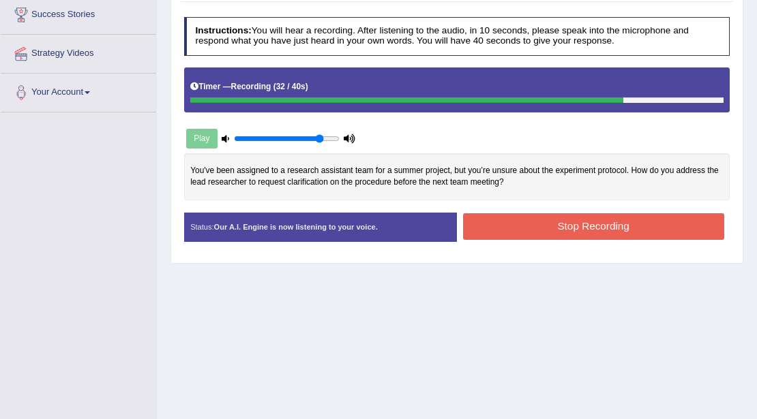
click at [477, 229] on button "Stop Recording" at bounding box center [593, 226] width 261 height 27
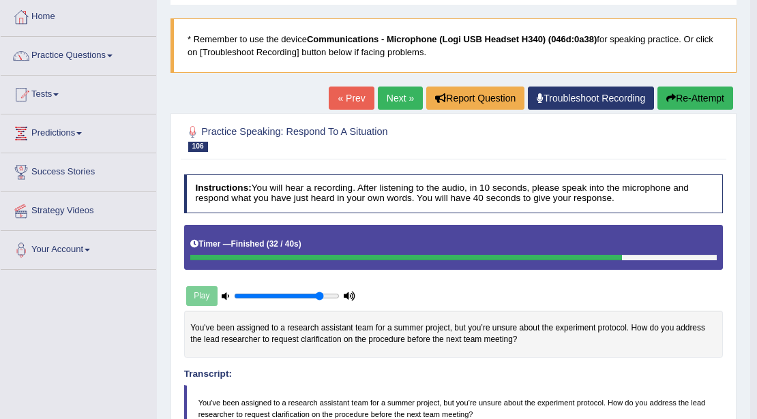
scroll to position [45, 0]
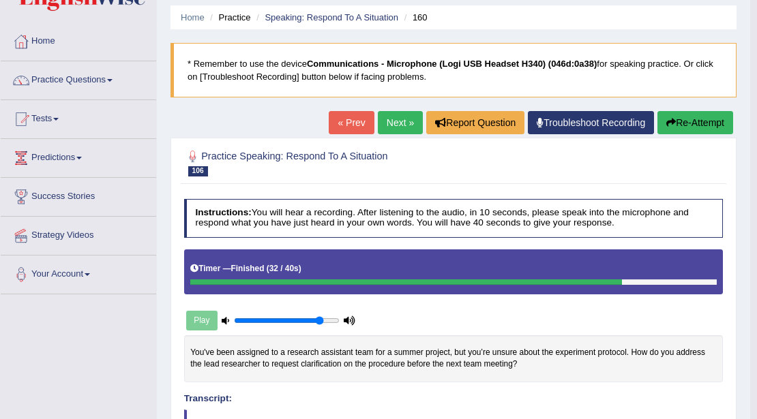
click at [395, 130] on link "Next »" at bounding box center [400, 122] width 45 height 23
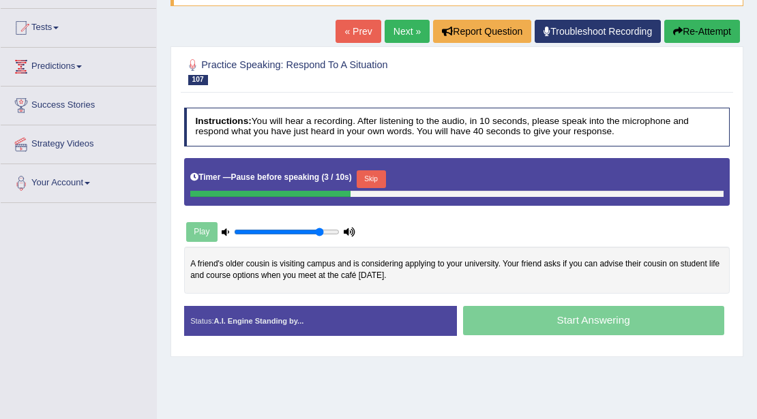
click at [375, 178] on button "Skip" at bounding box center [371, 180] width 29 height 18
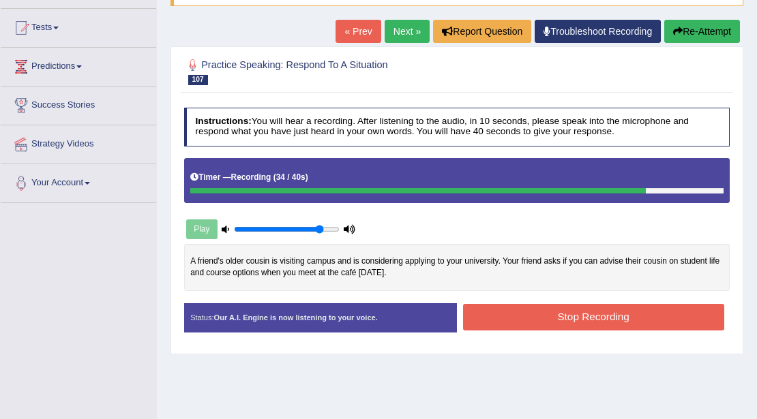
click at [546, 316] on button "Stop Recording" at bounding box center [593, 317] width 261 height 27
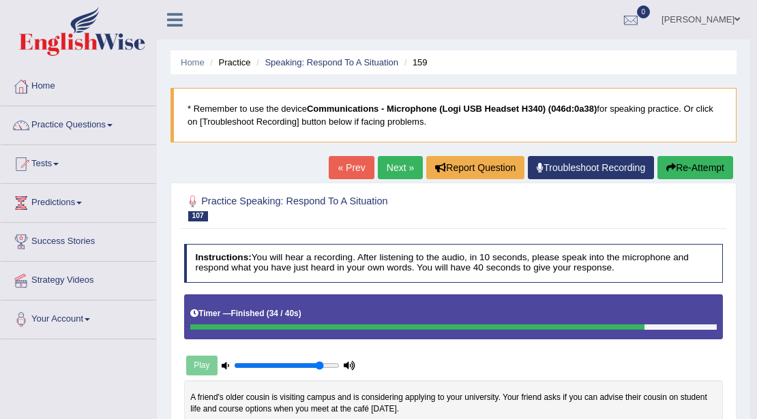
click at [404, 171] on link "Next »" at bounding box center [400, 167] width 45 height 23
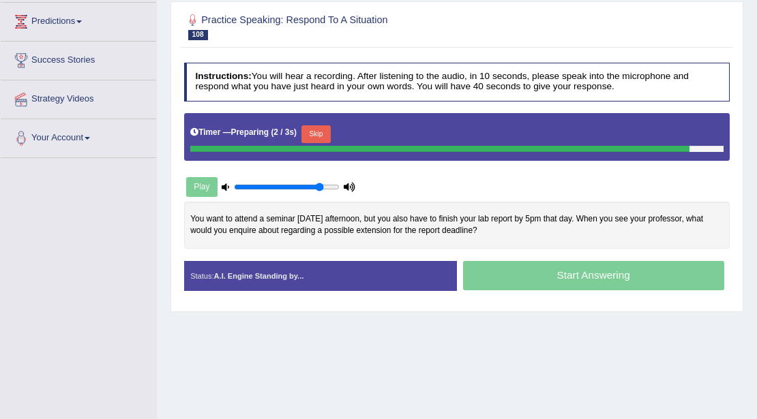
click at [314, 130] on div "Timer — Preparing ( 2 / 3s ) Skip" at bounding box center [456, 134] width 533 height 23
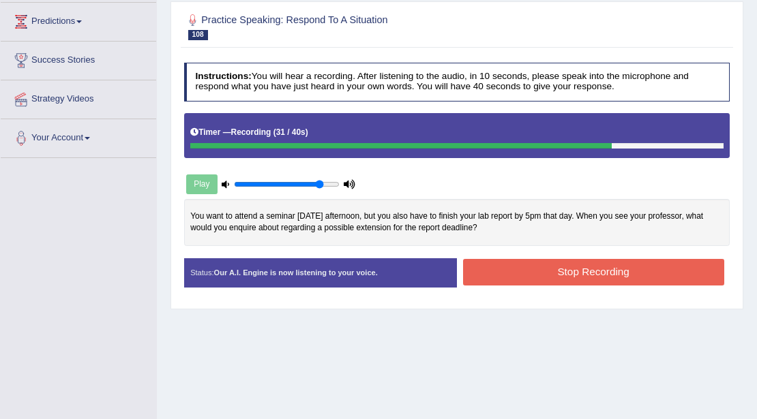
click at [525, 263] on button "Stop Recording" at bounding box center [593, 272] width 261 height 27
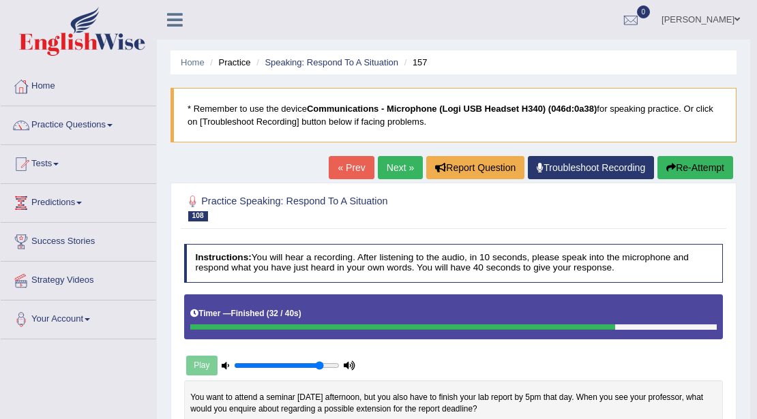
click at [387, 180] on div "« Prev Next » Report Question Troubleshoot Recording Re-Attempt" at bounding box center [533, 169] width 408 height 27
click at [387, 175] on link "Next »" at bounding box center [400, 167] width 45 height 23
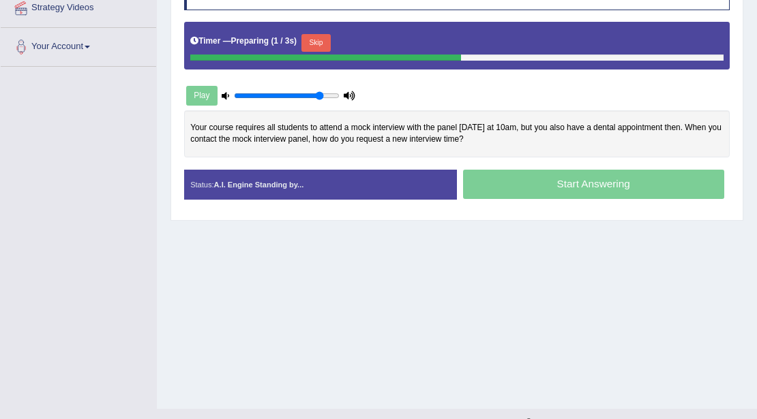
scroll to position [273, 0]
click at [372, 39] on button "Skip" at bounding box center [371, 43] width 29 height 18
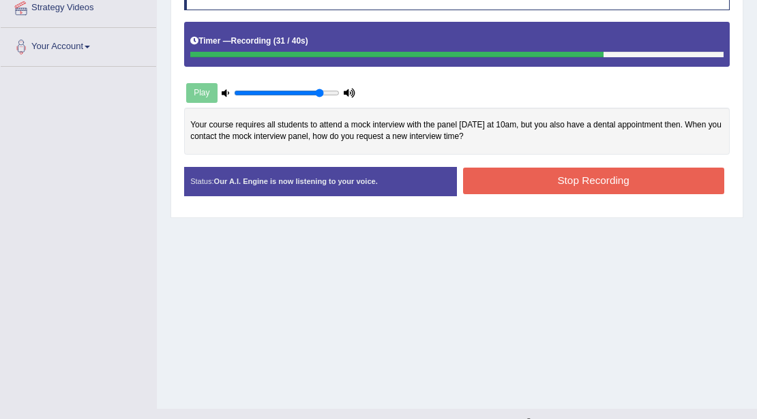
click at [492, 179] on button "Stop Recording" at bounding box center [593, 181] width 261 height 27
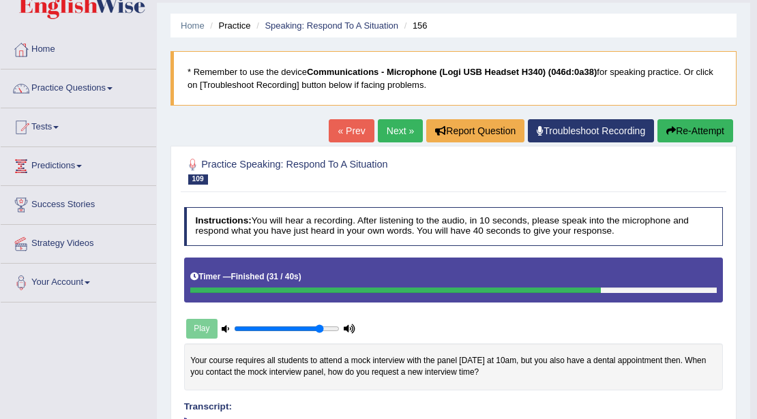
scroll to position [20, 0]
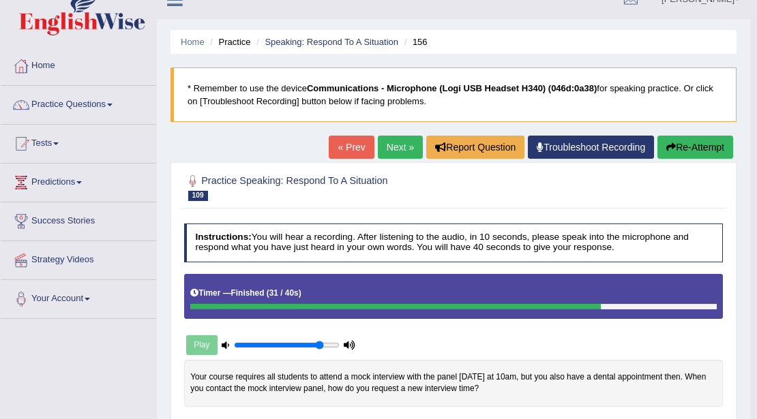
click at [397, 144] on link "Next »" at bounding box center [400, 147] width 45 height 23
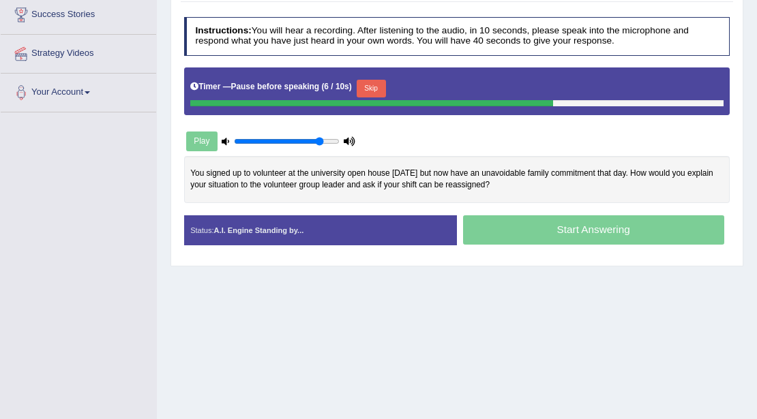
click at [381, 88] on button "Skip" at bounding box center [371, 89] width 29 height 18
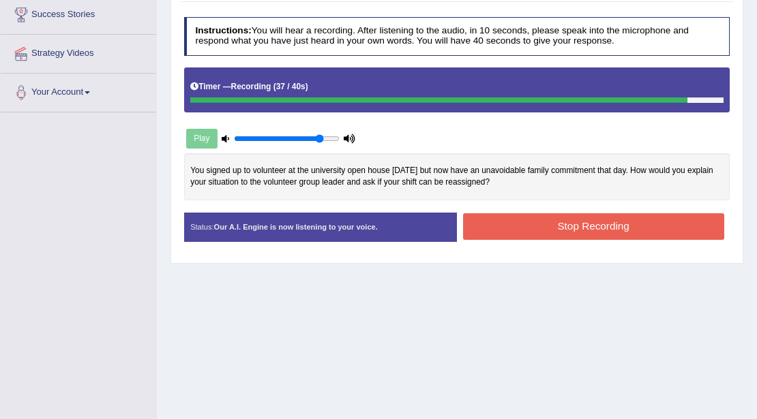
click at [504, 221] on button "Stop Recording" at bounding box center [593, 226] width 261 height 27
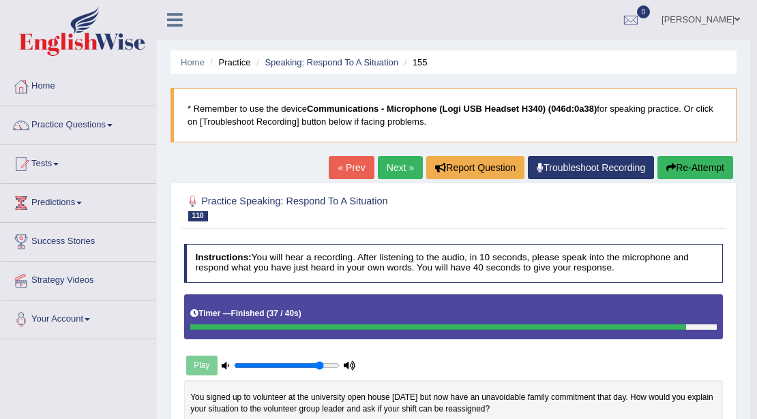
click at [395, 159] on link "Next »" at bounding box center [400, 167] width 45 height 23
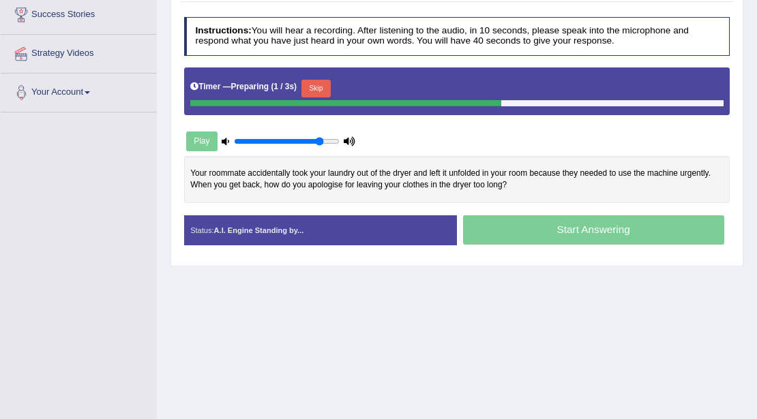
click at [323, 83] on button "Skip" at bounding box center [315, 89] width 29 height 18
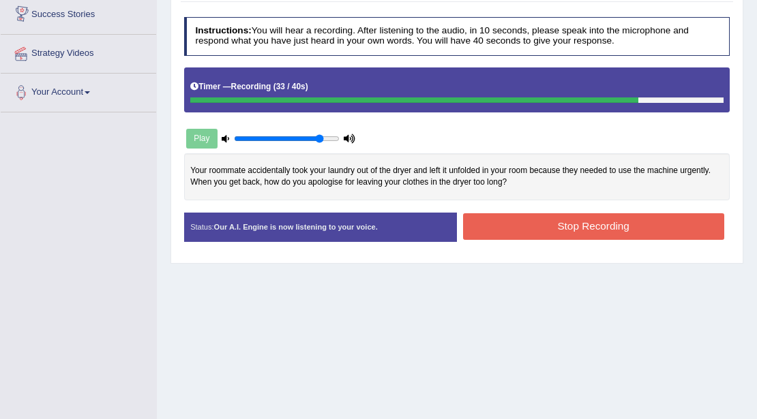
click at [599, 224] on button "Stop Recording" at bounding box center [593, 226] width 261 height 27
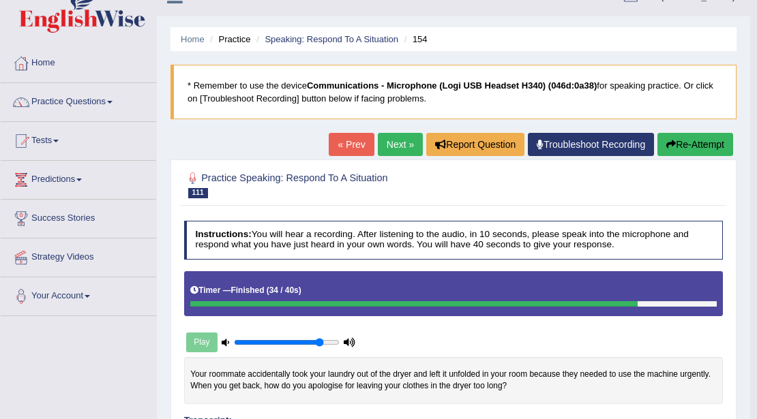
scroll to position [20, 0]
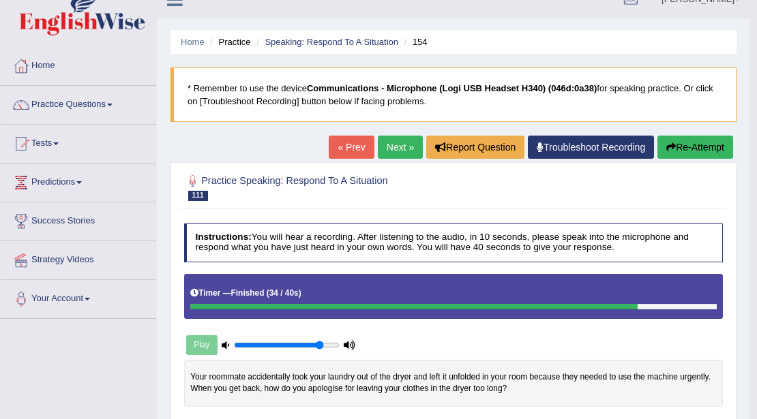
click at [384, 147] on link "Next »" at bounding box center [400, 147] width 45 height 23
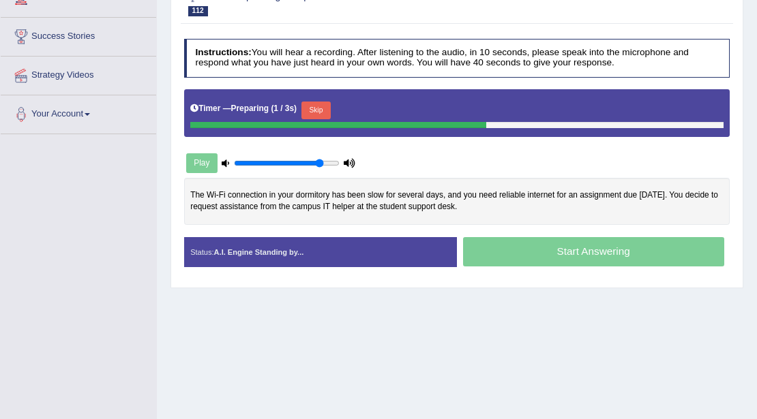
scroll to position [205, 0]
click at [373, 109] on button "Skip" at bounding box center [371, 111] width 29 height 18
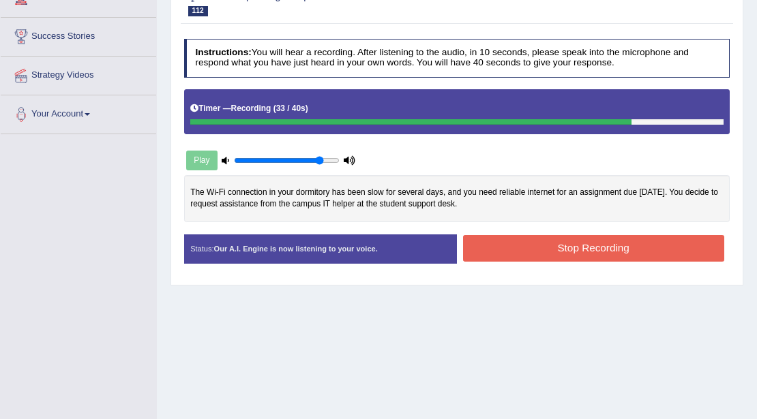
click at [488, 247] on button "Stop Recording" at bounding box center [593, 248] width 261 height 27
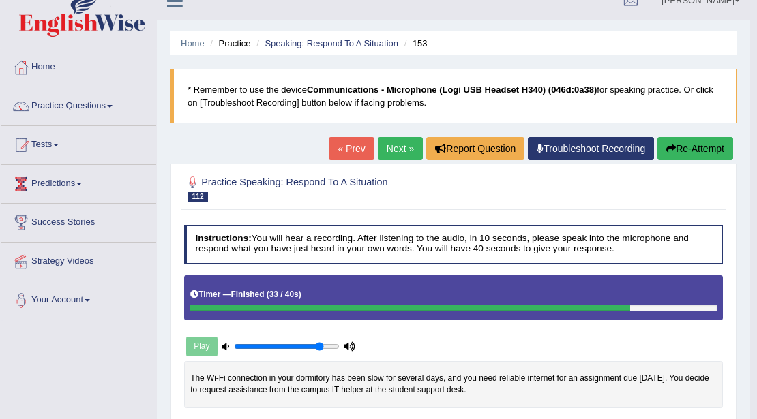
scroll to position [0, 0]
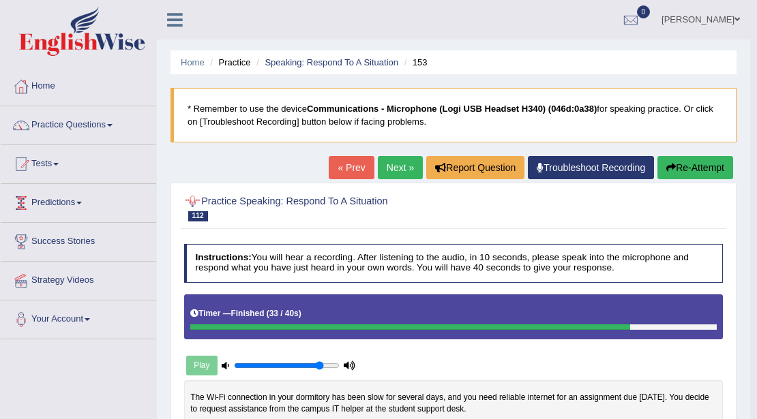
click at [381, 171] on link "Next »" at bounding box center [400, 167] width 45 height 23
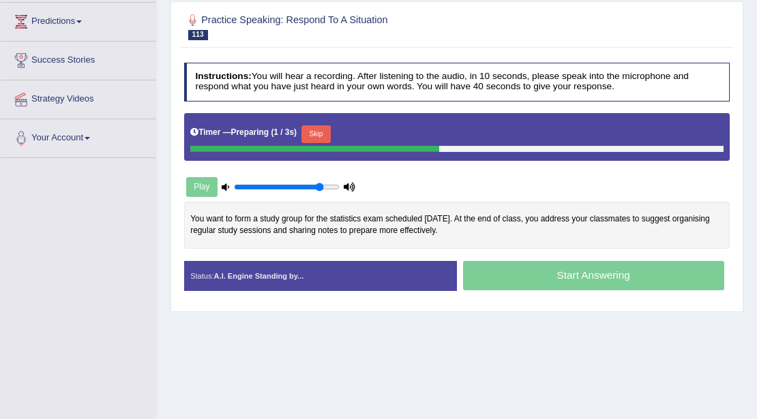
click at [311, 130] on button "Skip" at bounding box center [315, 135] width 29 height 18
click at [374, 131] on button "Skip" at bounding box center [371, 135] width 29 height 18
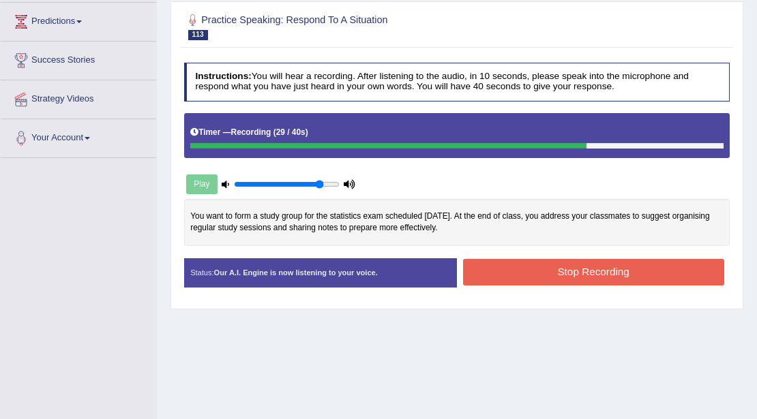
click at [524, 265] on button "Stop Recording" at bounding box center [593, 272] width 261 height 27
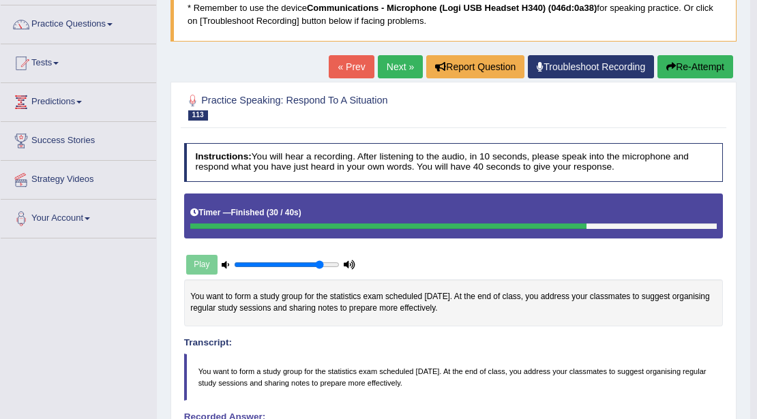
scroll to position [45, 0]
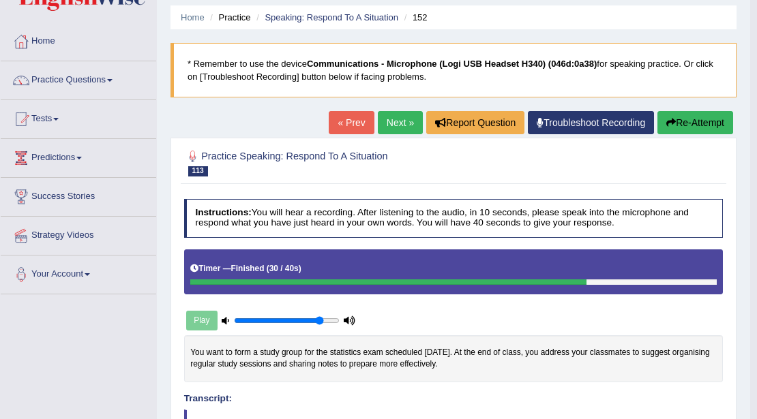
click at [397, 126] on link "Next »" at bounding box center [400, 122] width 45 height 23
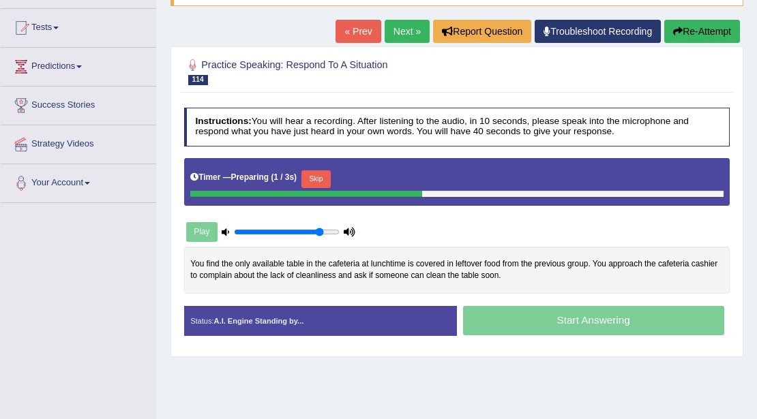
click at [319, 173] on button "Skip" at bounding box center [315, 180] width 29 height 18
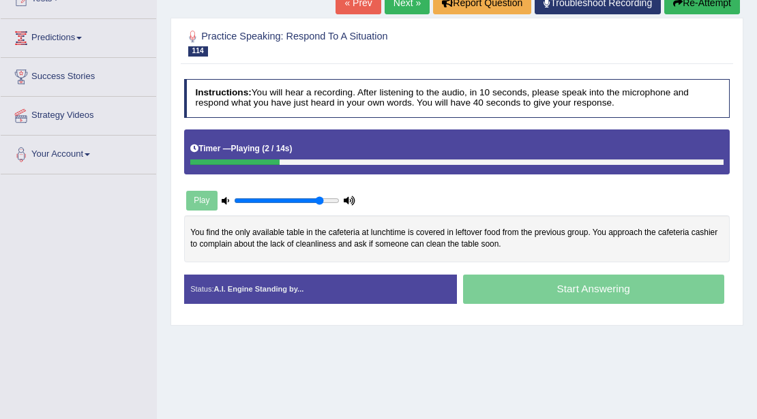
scroll to position [181, 0]
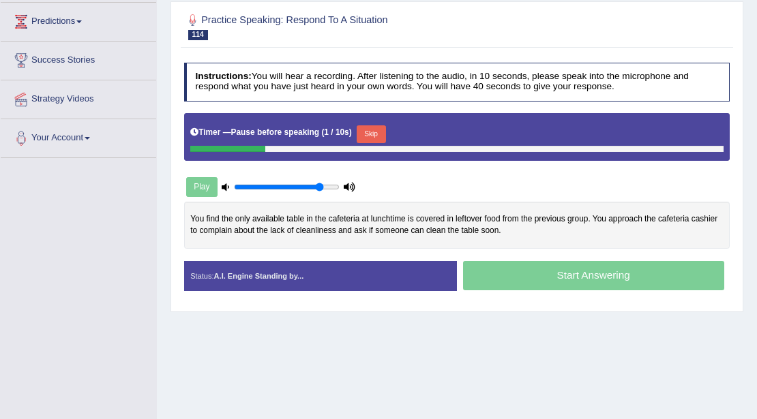
click at [370, 132] on button "Skip" at bounding box center [371, 135] width 29 height 18
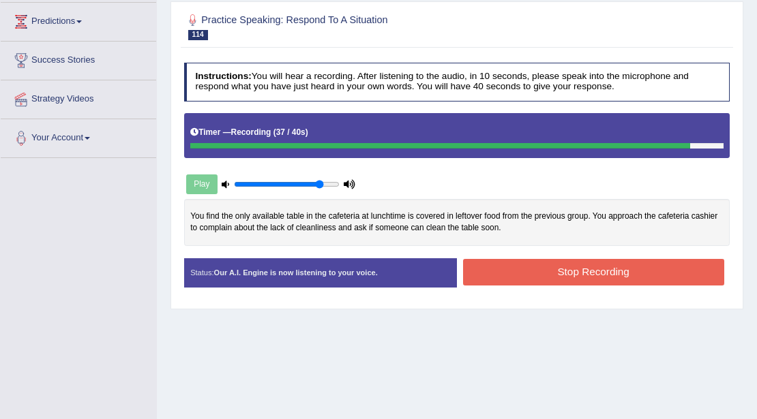
click at [480, 269] on button "Stop Recording" at bounding box center [593, 272] width 261 height 27
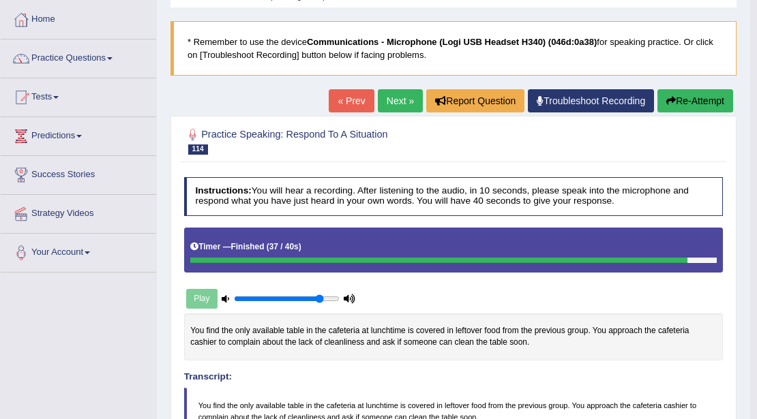
scroll to position [45, 0]
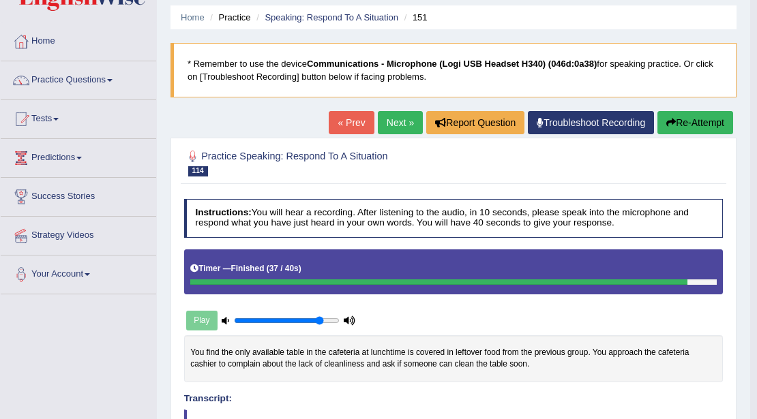
click at [392, 119] on link "Next »" at bounding box center [400, 122] width 45 height 23
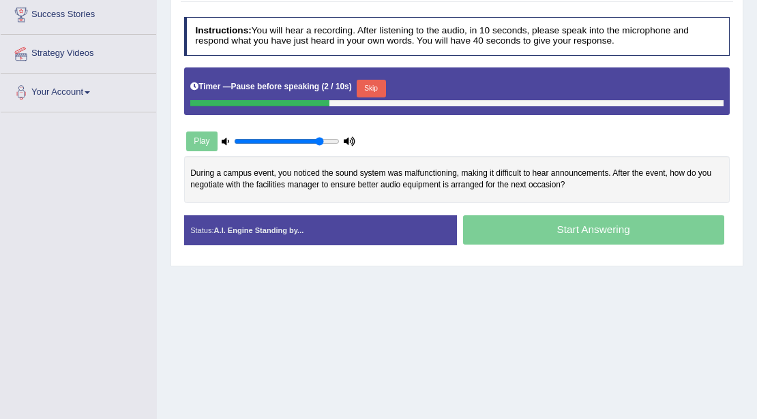
click at [371, 86] on button "Skip" at bounding box center [371, 89] width 29 height 18
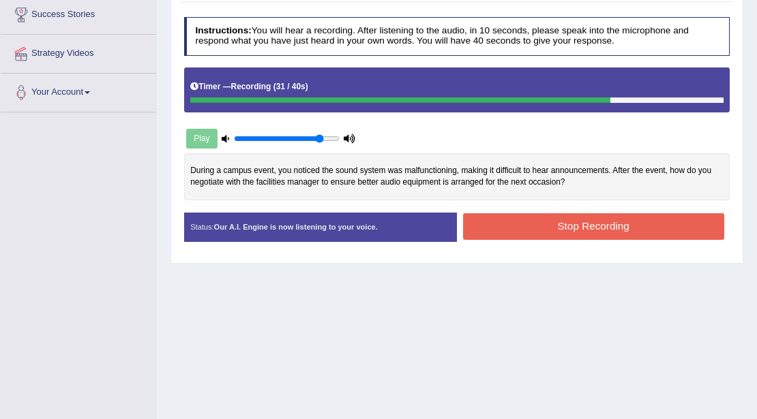
click at [490, 231] on button "Stop Recording" at bounding box center [593, 226] width 261 height 27
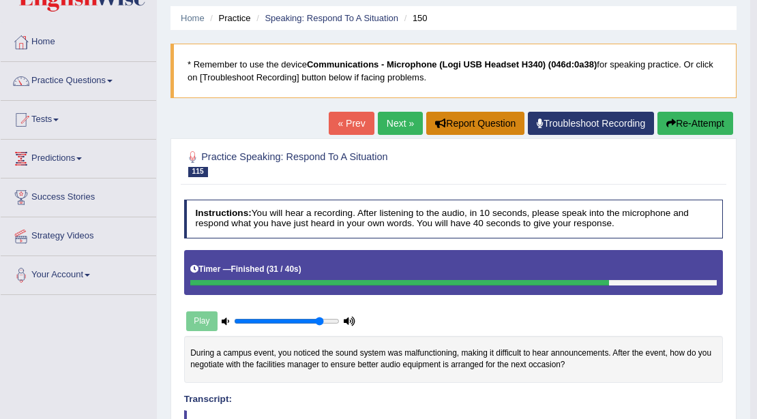
scroll to position [31, 0]
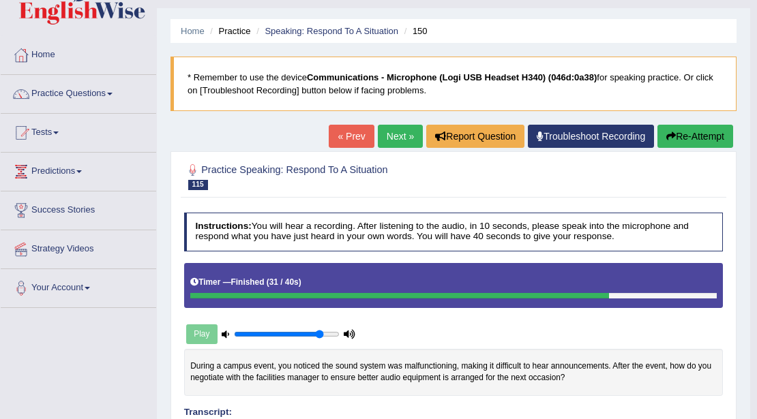
click at [394, 134] on link "Next »" at bounding box center [400, 136] width 45 height 23
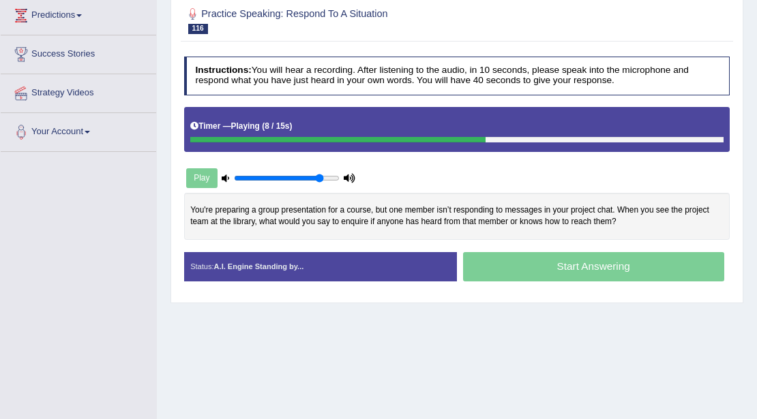
scroll to position [227, 0]
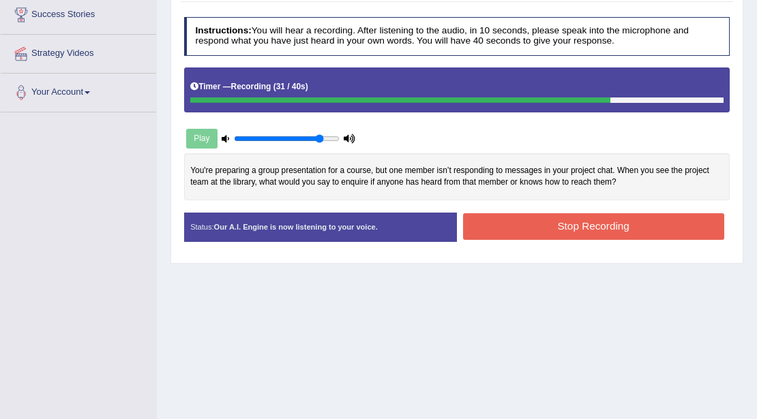
click at [479, 228] on button "Stop Recording" at bounding box center [593, 226] width 261 height 27
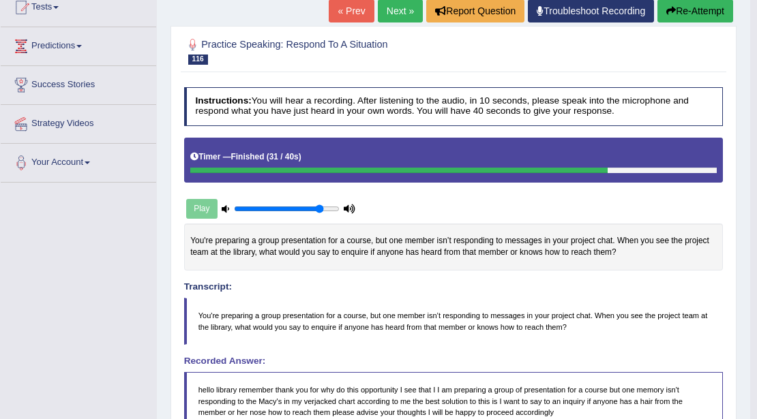
scroll to position [66, 0]
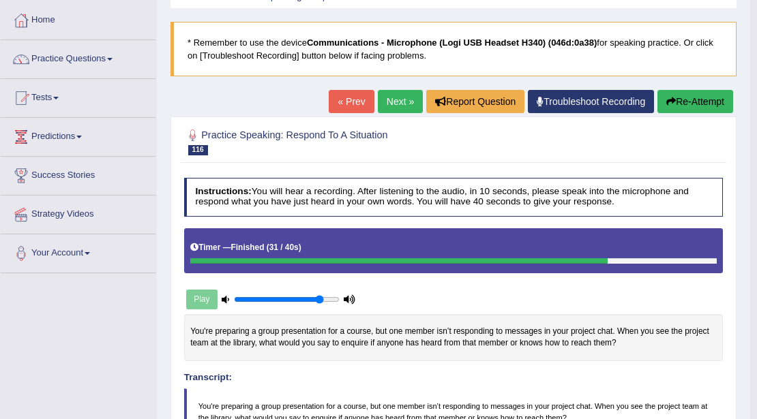
click at [679, 97] on button "Re-Attempt" at bounding box center [696, 101] width 76 height 23
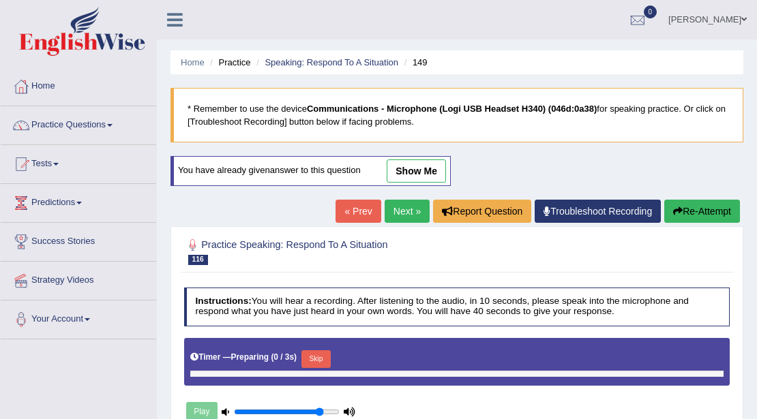
scroll to position [112, 0]
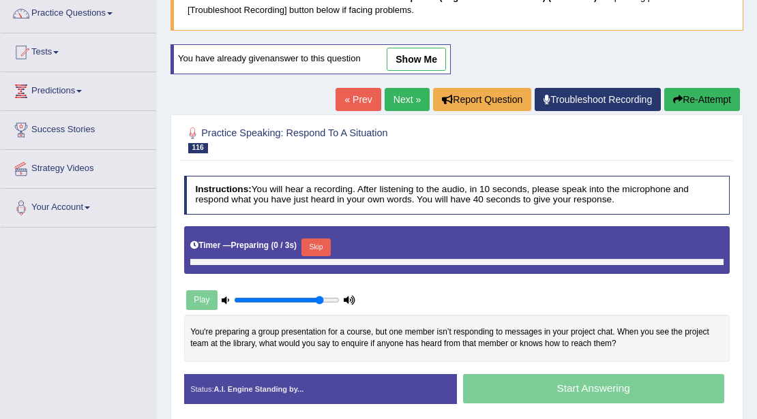
click at [319, 239] on button "Skip" at bounding box center [315, 248] width 29 height 18
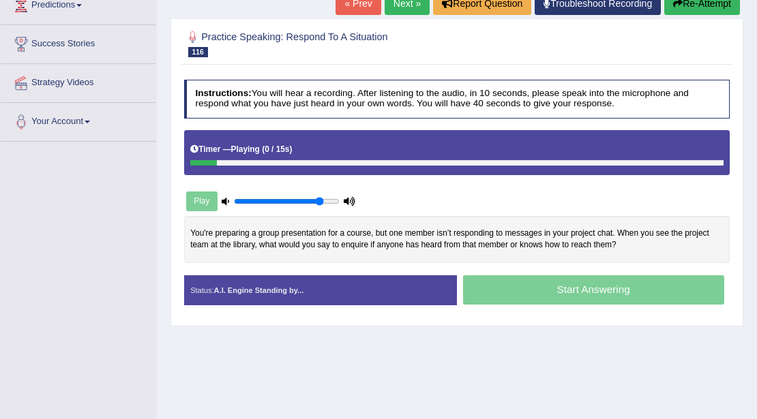
scroll to position [203, 0]
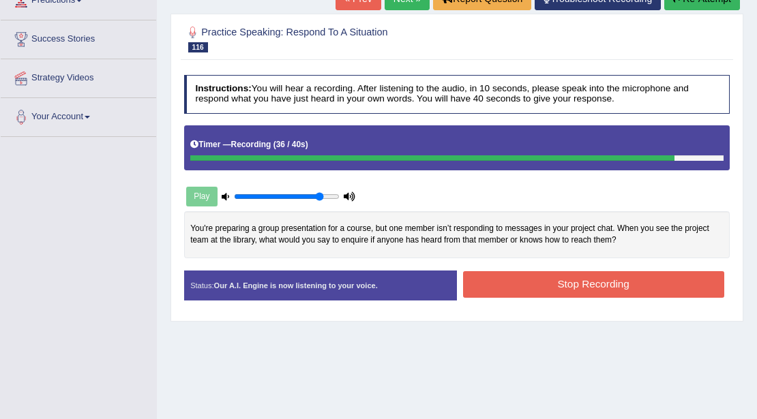
click at [578, 279] on button "Stop Recording" at bounding box center [593, 284] width 261 height 27
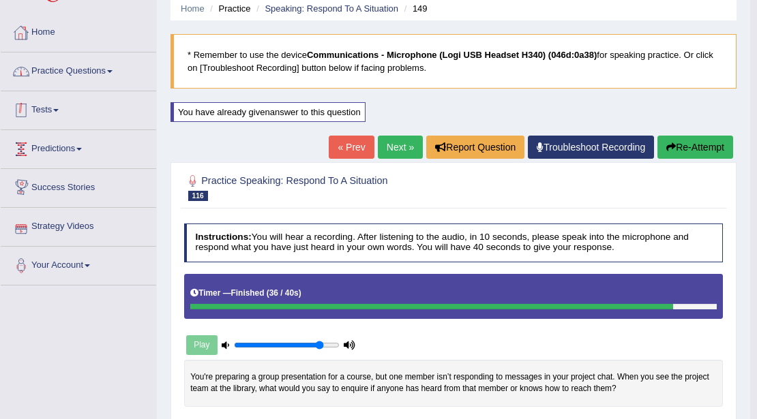
scroll to position [19, 0]
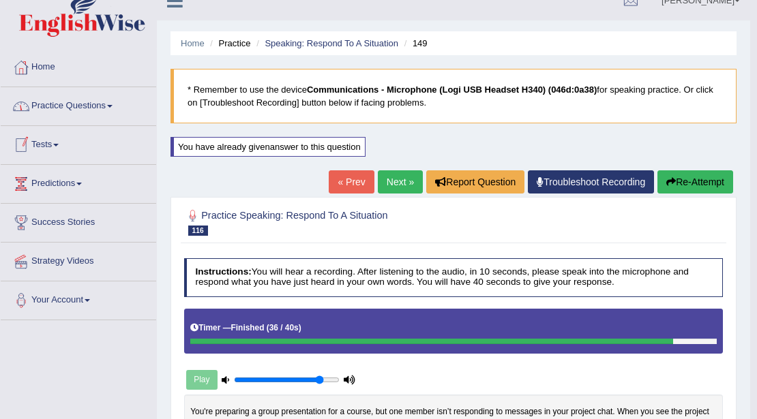
click at [79, 106] on link "Practice Questions" at bounding box center [79, 104] width 156 height 34
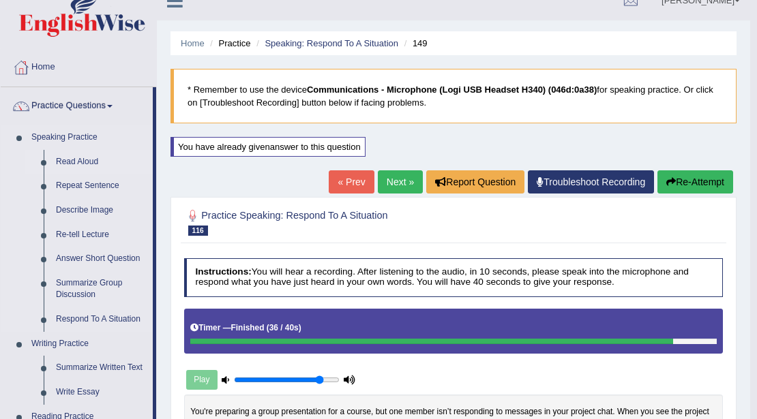
click at [73, 160] on link "Read Aloud" at bounding box center [101, 162] width 103 height 25
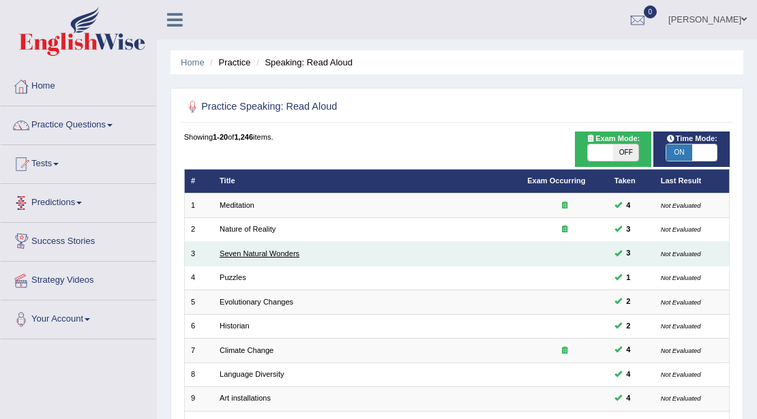
click at [226, 255] on link "Seven Natural Wonders" at bounding box center [260, 254] width 80 height 8
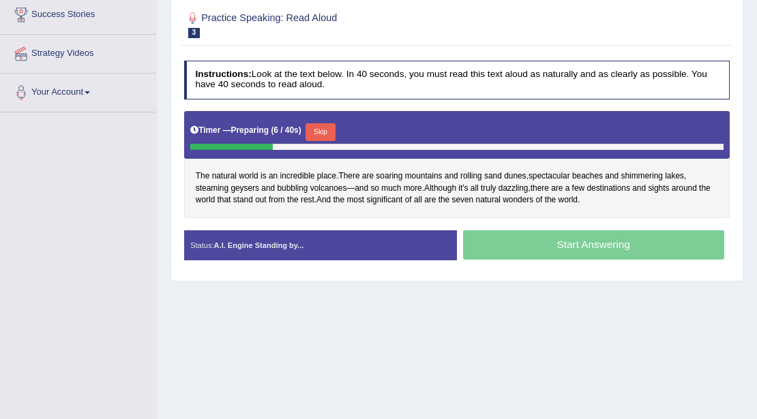
click at [323, 130] on button "Skip" at bounding box center [320, 132] width 29 height 18
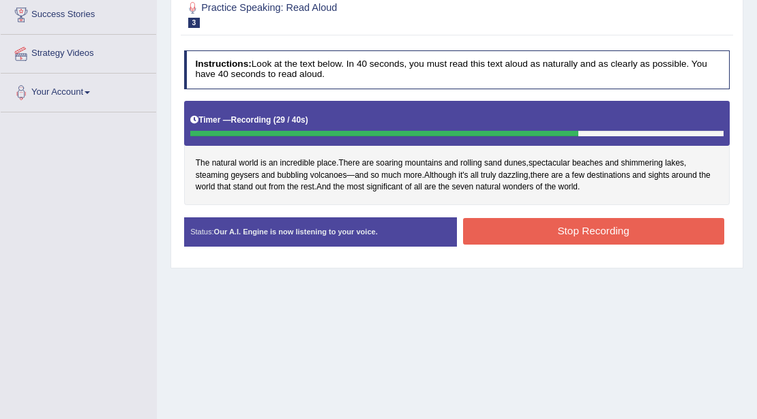
click at [524, 225] on button "Stop Recording" at bounding box center [593, 231] width 261 height 27
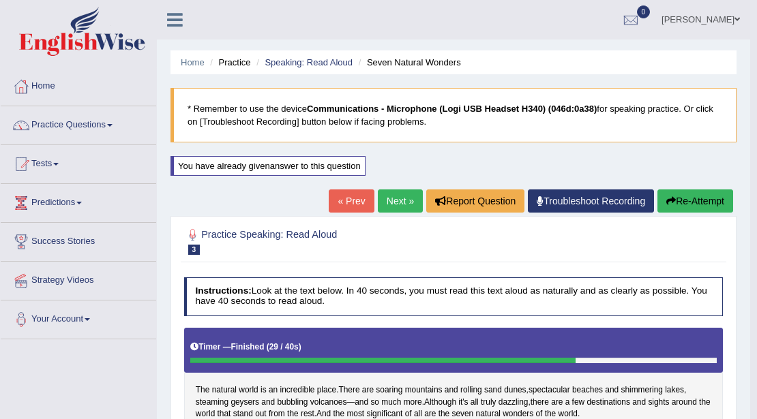
click at [411, 201] on link "Next »" at bounding box center [400, 201] width 45 height 23
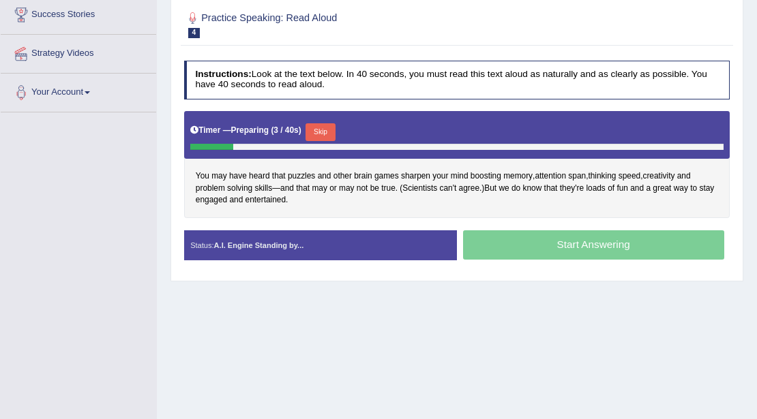
click at [319, 129] on button "Skip" at bounding box center [320, 132] width 29 height 18
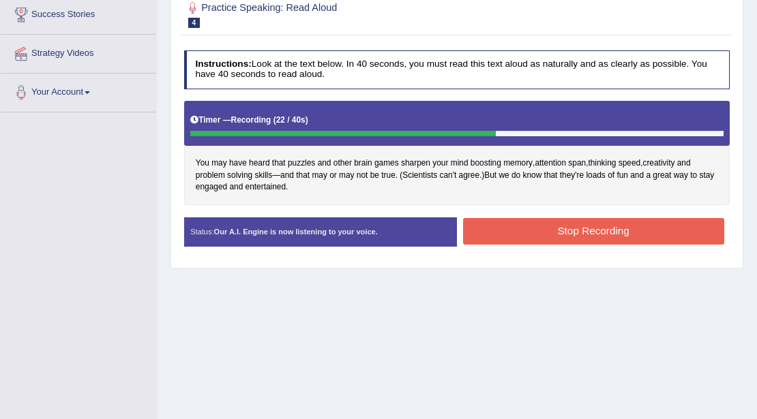
click at [585, 232] on button "Stop Recording" at bounding box center [593, 231] width 261 height 27
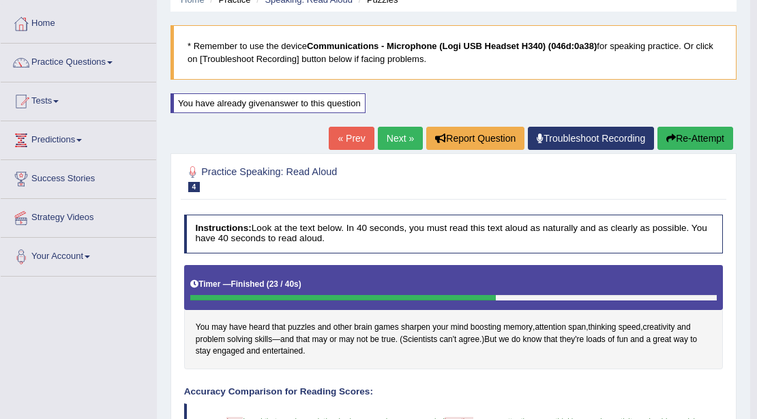
scroll to position [45, 0]
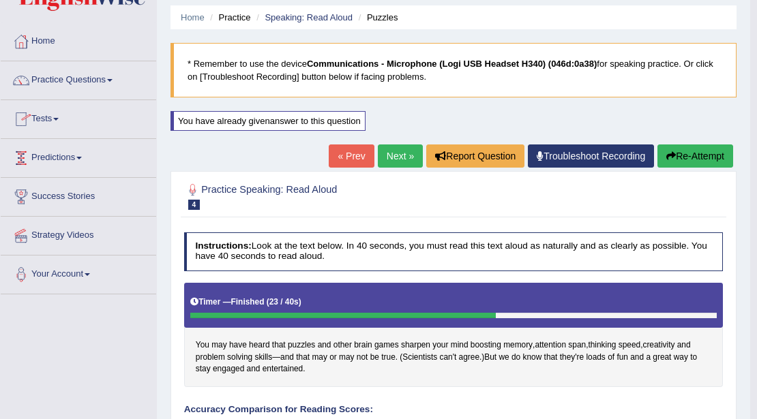
click at [51, 118] on link "Tests" at bounding box center [79, 117] width 156 height 34
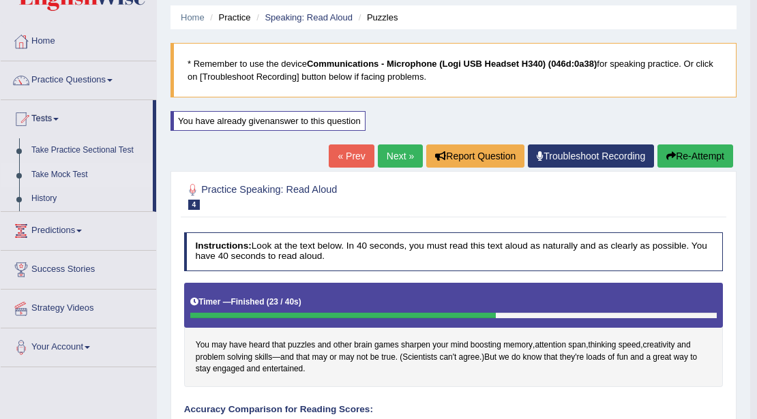
click at [53, 177] on link "Take Mock Test" at bounding box center [89, 175] width 128 height 25
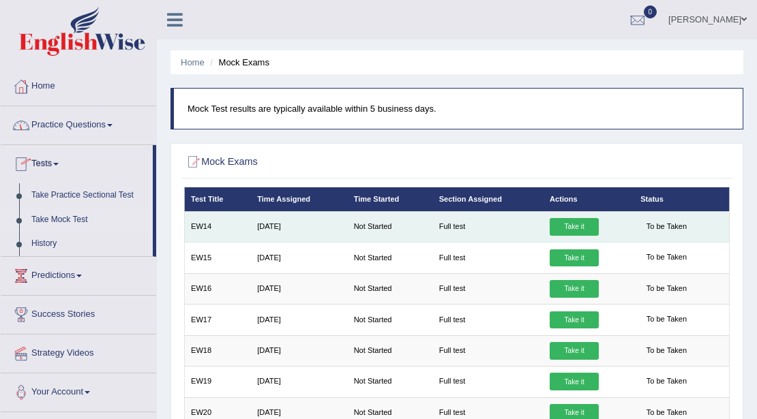
drag, startPoint x: 558, startPoint y: 225, endPoint x: 547, endPoint y: 228, distance: 11.2
click at [558, 225] on link "Take it" at bounding box center [574, 227] width 49 height 18
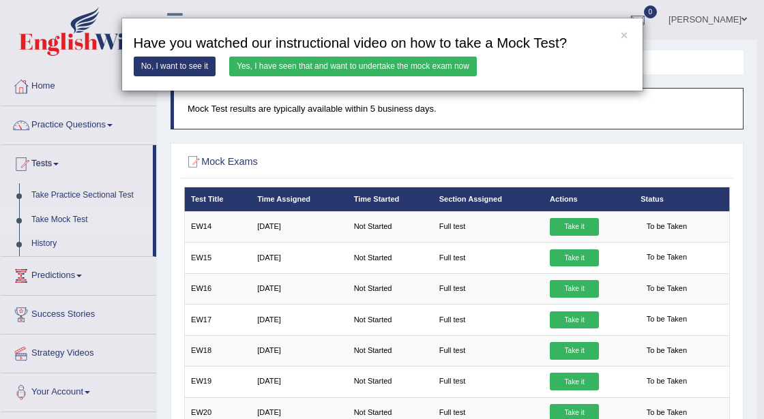
click at [321, 63] on link "Yes, I have seen that and want to undertake the mock exam now" at bounding box center [353, 67] width 248 height 20
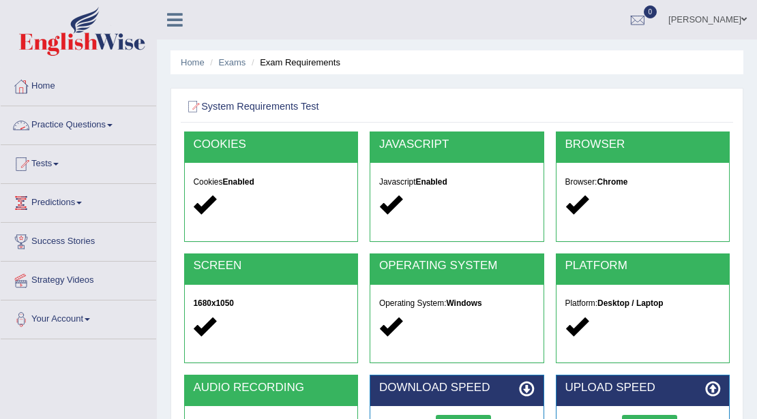
click at [471, 415] on button "Start 10s Test" at bounding box center [463, 424] width 55 height 18
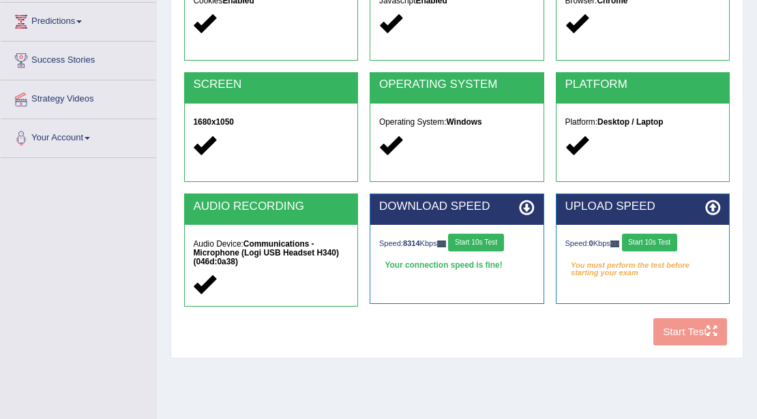
click at [652, 243] on button "Start 10s Test" at bounding box center [649, 243] width 55 height 18
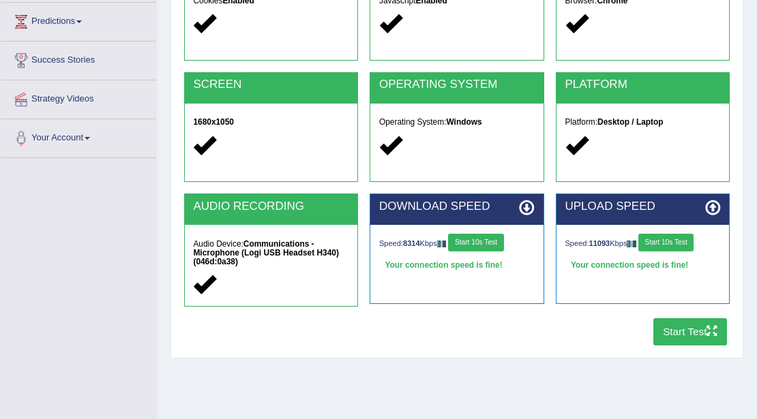
click at [679, 336] on button "Start Test" at bounding box center [690, 332] width 74 height 27
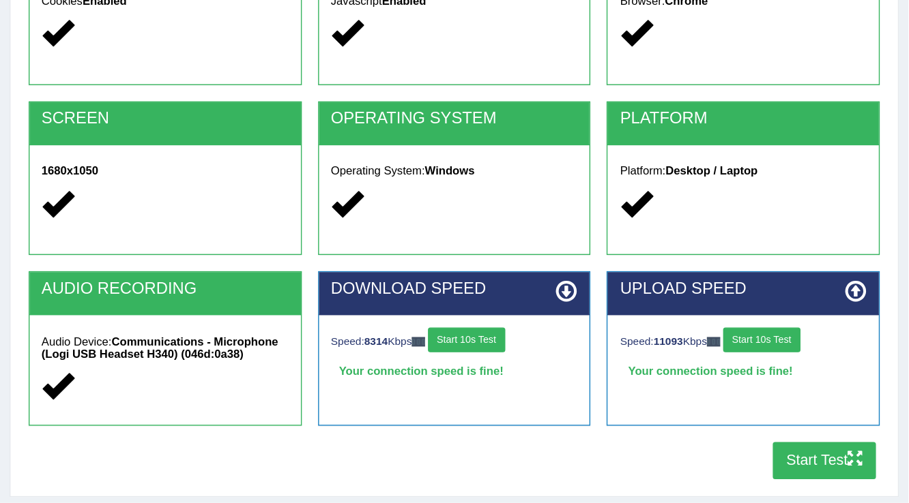
scroll to position [181, 0]
